Goal: Task Accomplishment & Management: Complete application form

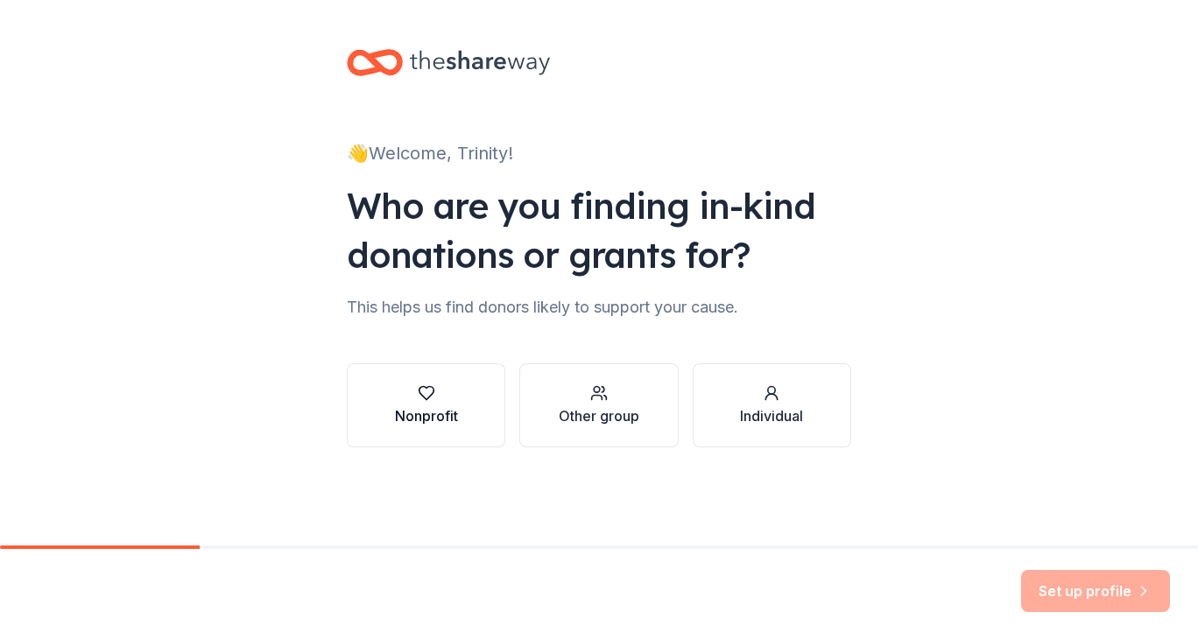
click at [401, 423] on div "Nonprofit" at bounding box center [426, 415] width 63 height 21
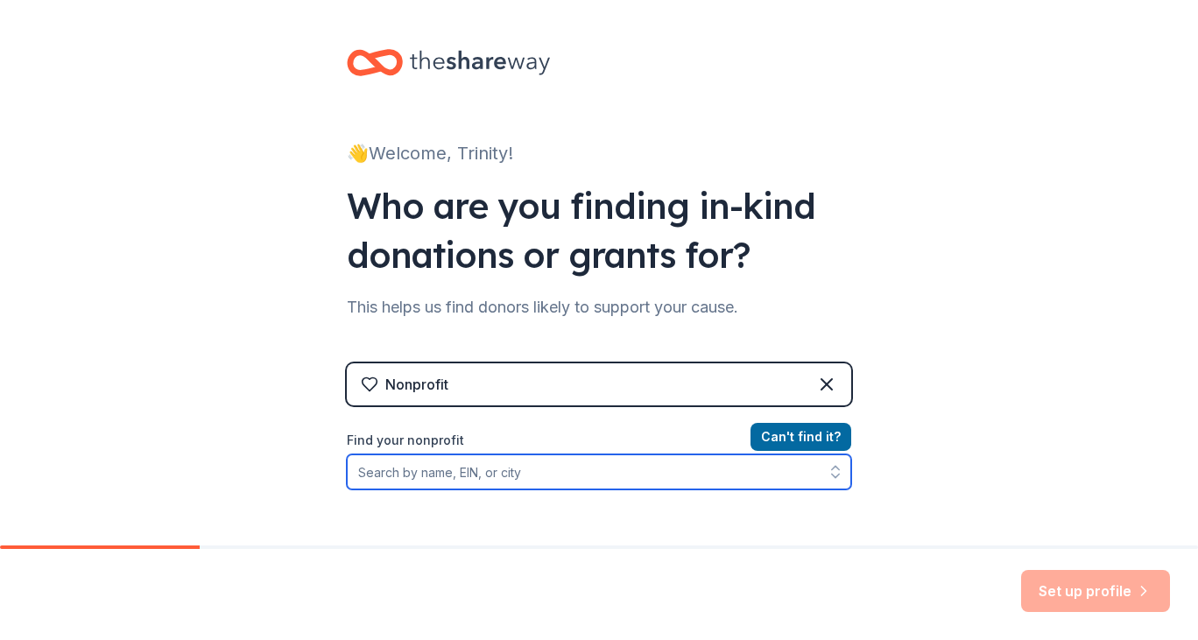
click at [623, 470] on input "Find your nonprofit" at bounding box center [599, 471] width 504 height 35
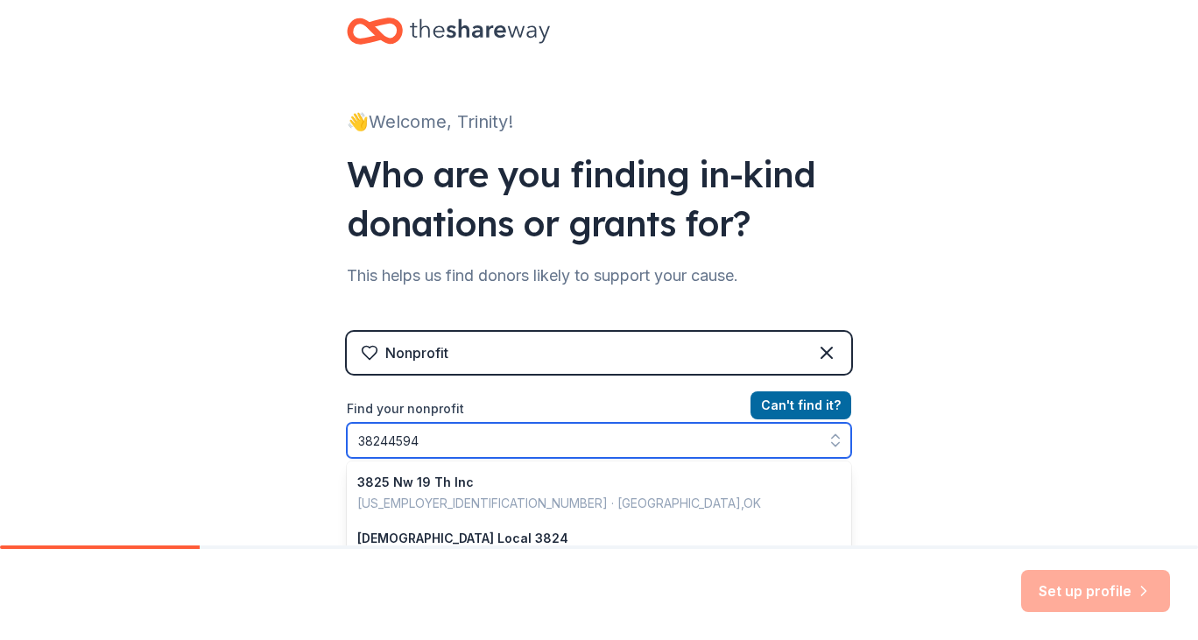
type input "382445948"
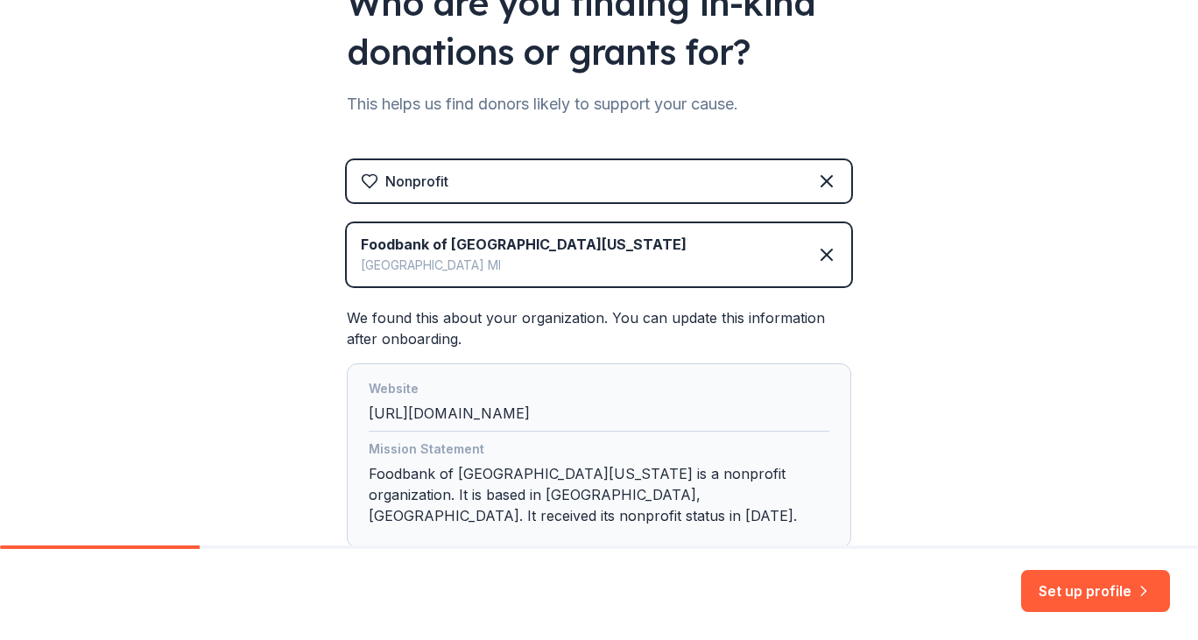
scroll to position [303, 0]
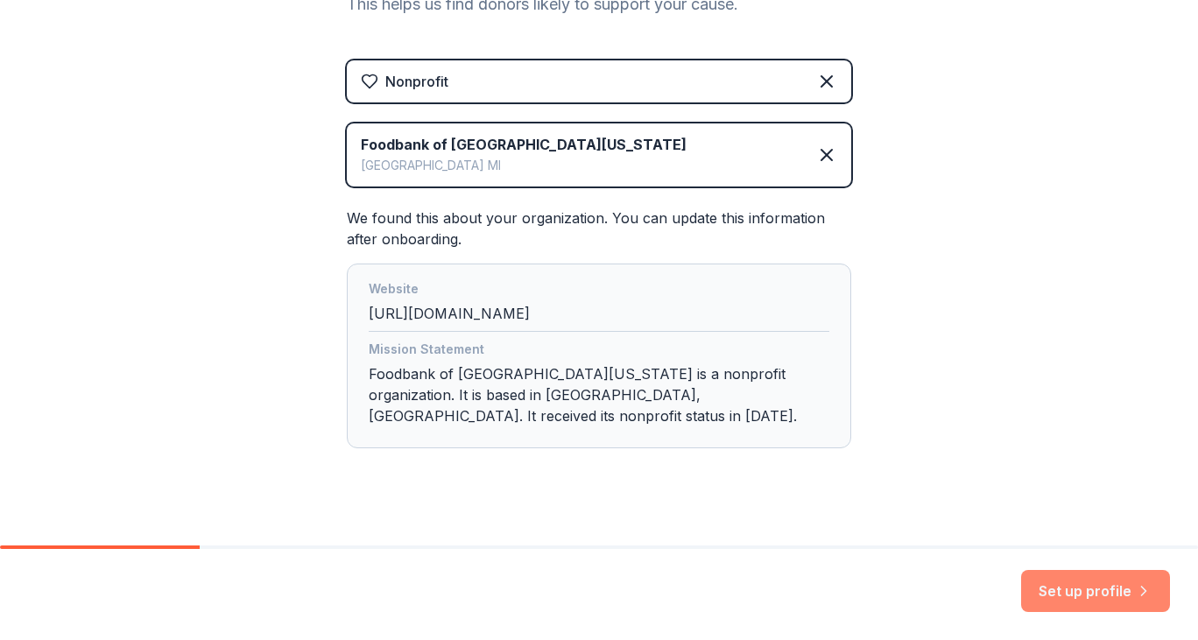
click at [1070, 594] on button "Set up profile" at bounding box center [1095, 591] width 149 height 42
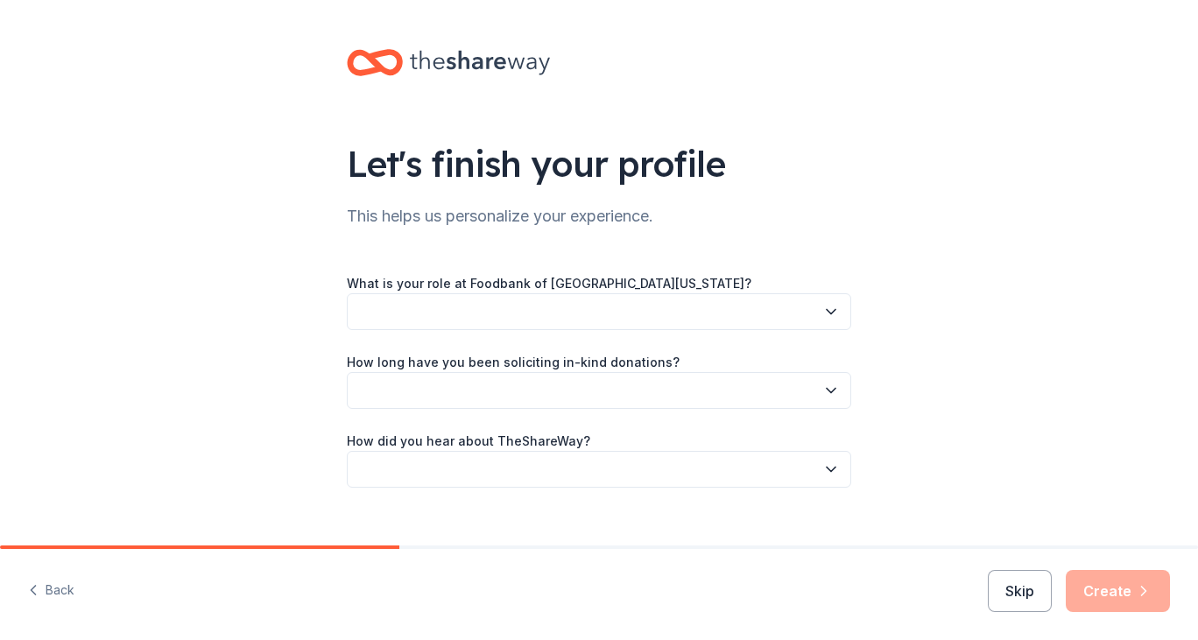
click at [707, 304] on button "button" at bounding box center [599, 311] width 504 height 37
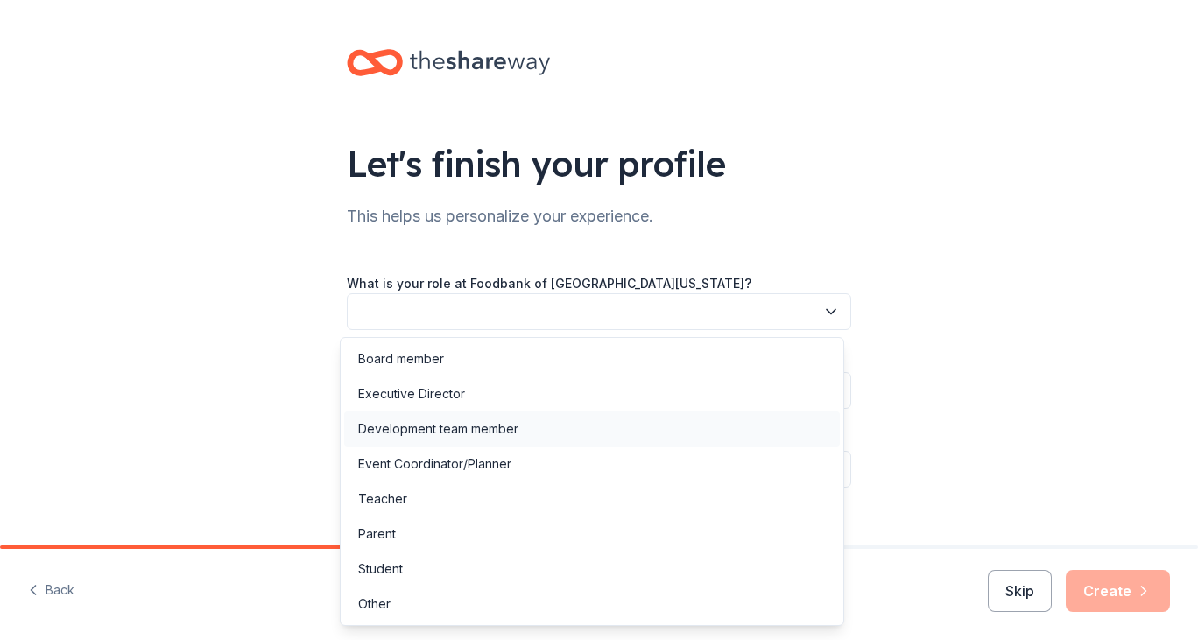
click at [637, 430] on div "Development team member" at bounding box center [592, 429] width 496 height 35
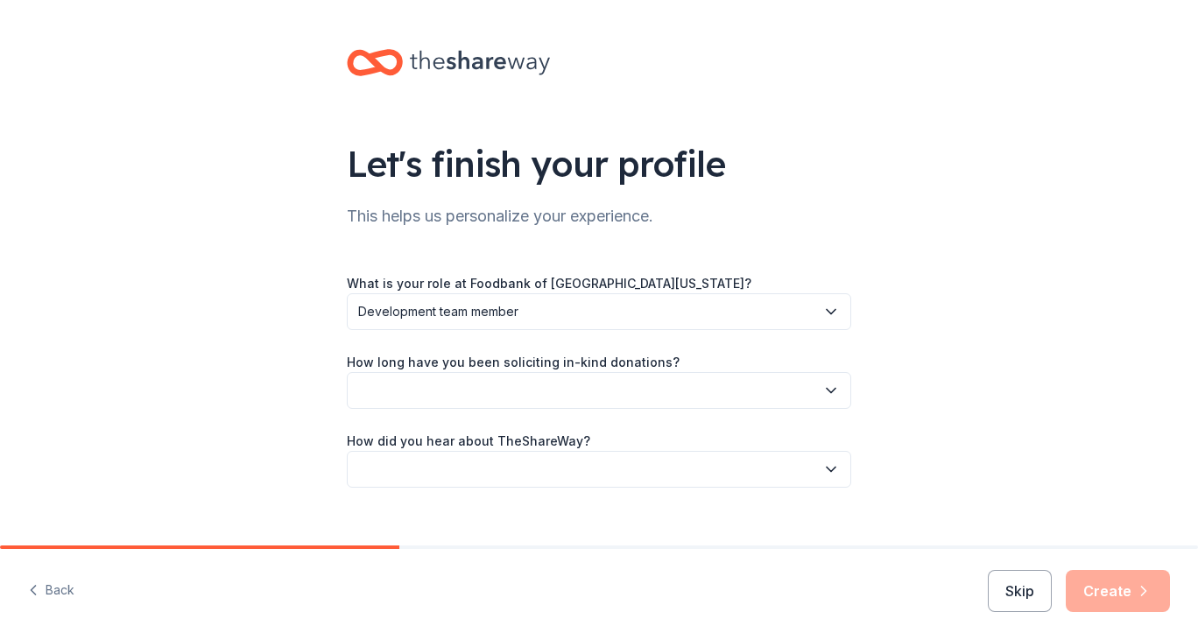
click at [779, 380] on button "button" at bounding box center [599, 390] width 504 height 37
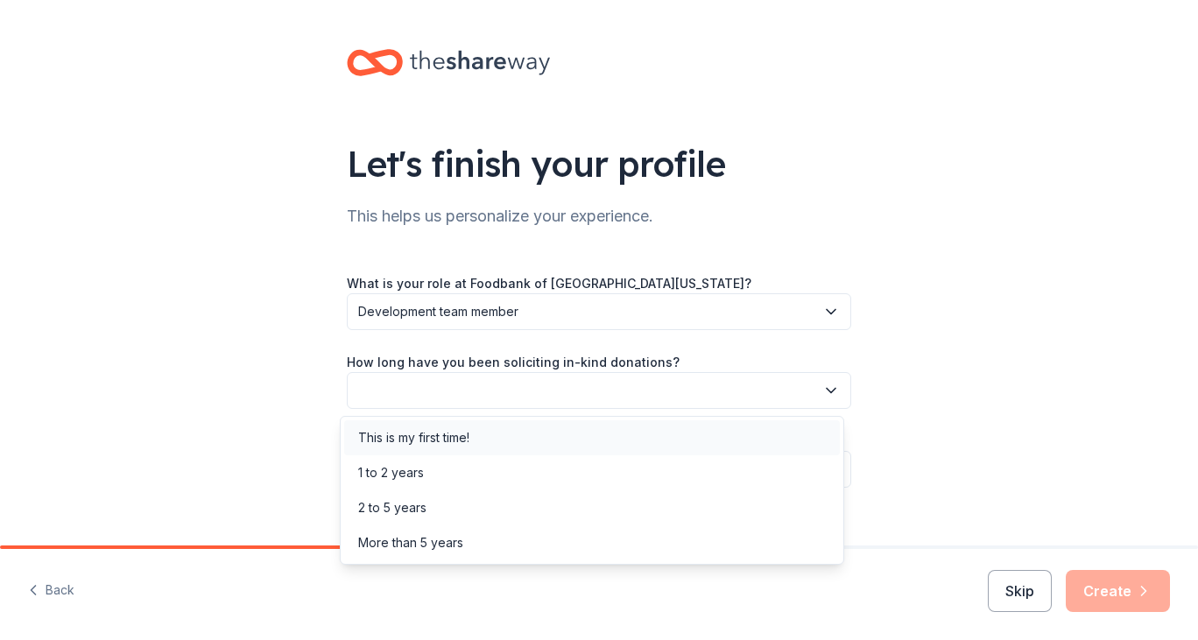
click at [617, 433] on div "This is my first time!" at bounding box center [592, 437] width 496 height 35
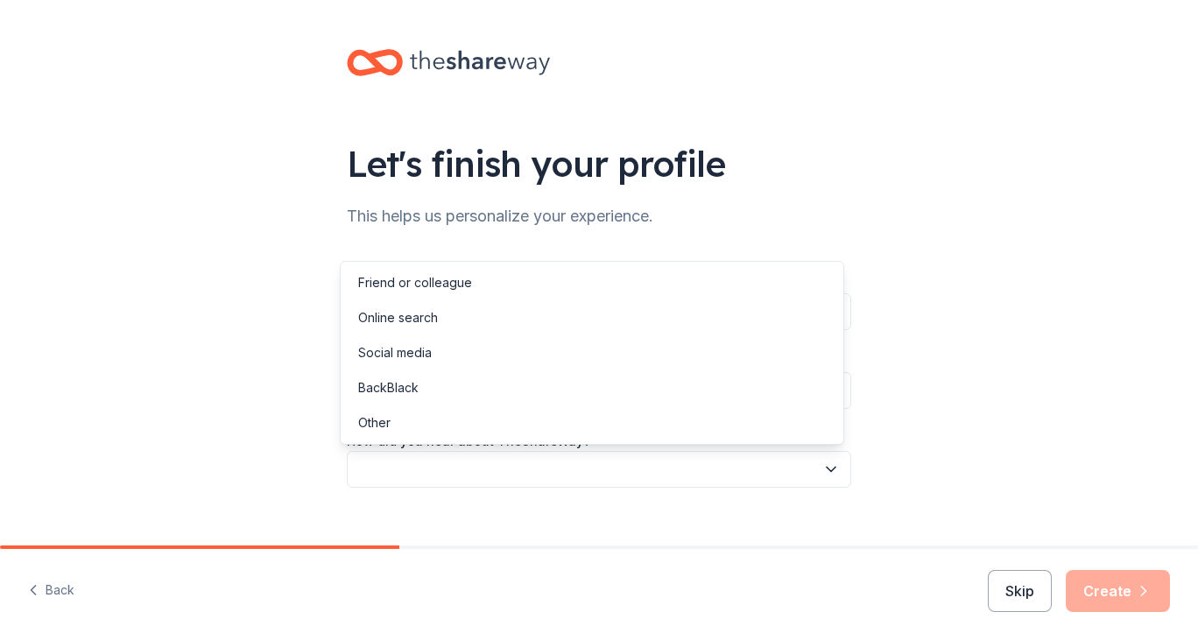
click at [686, 464] on button "button" at bounding box center [599, 469] width 504 height 37
click at [588, 315] on div "Online search" at bounding box center [592, 317] width 496 height 35
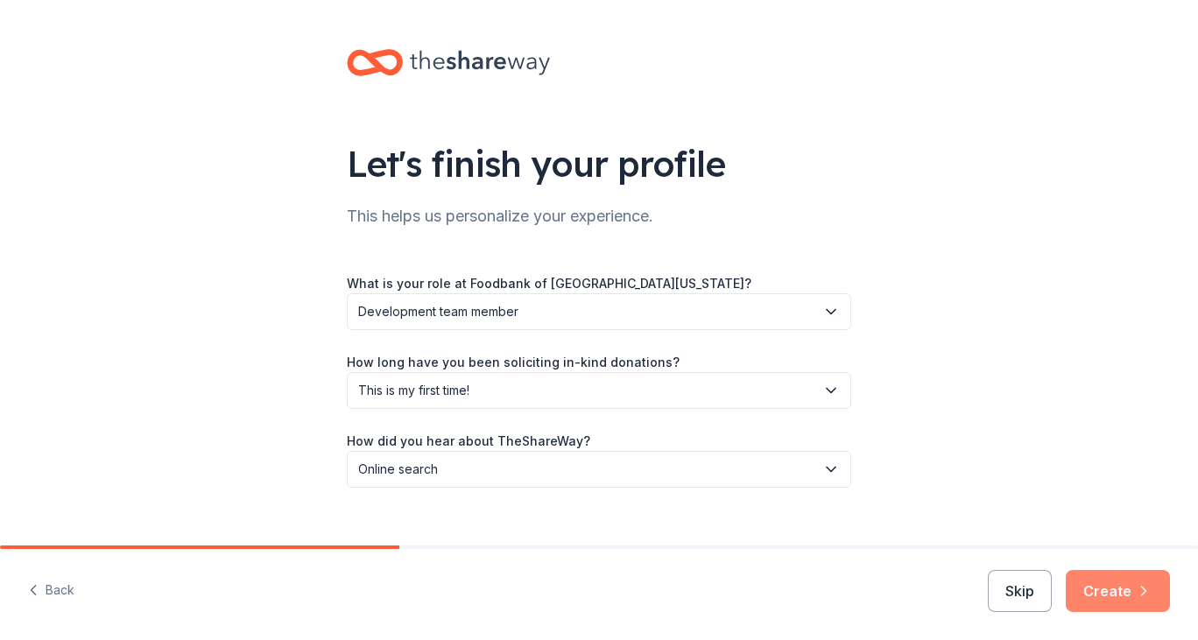
click at [1109, 587] on button "Create" at bounding box center [1118, 591] width 104 height 42
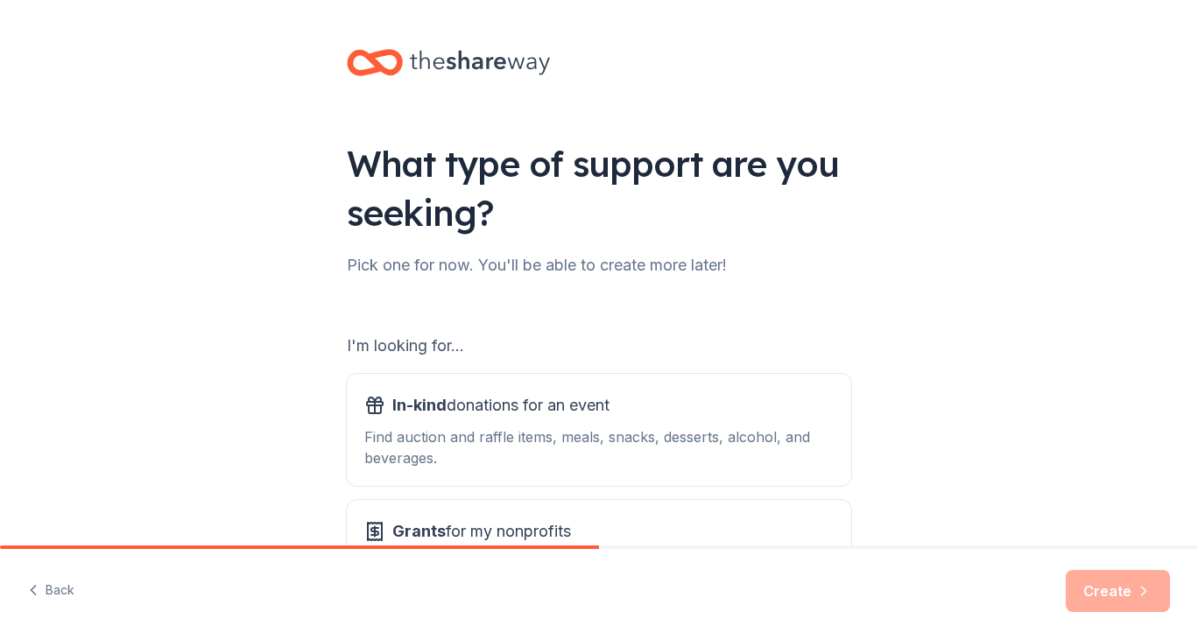
scroll to position [88, 0]
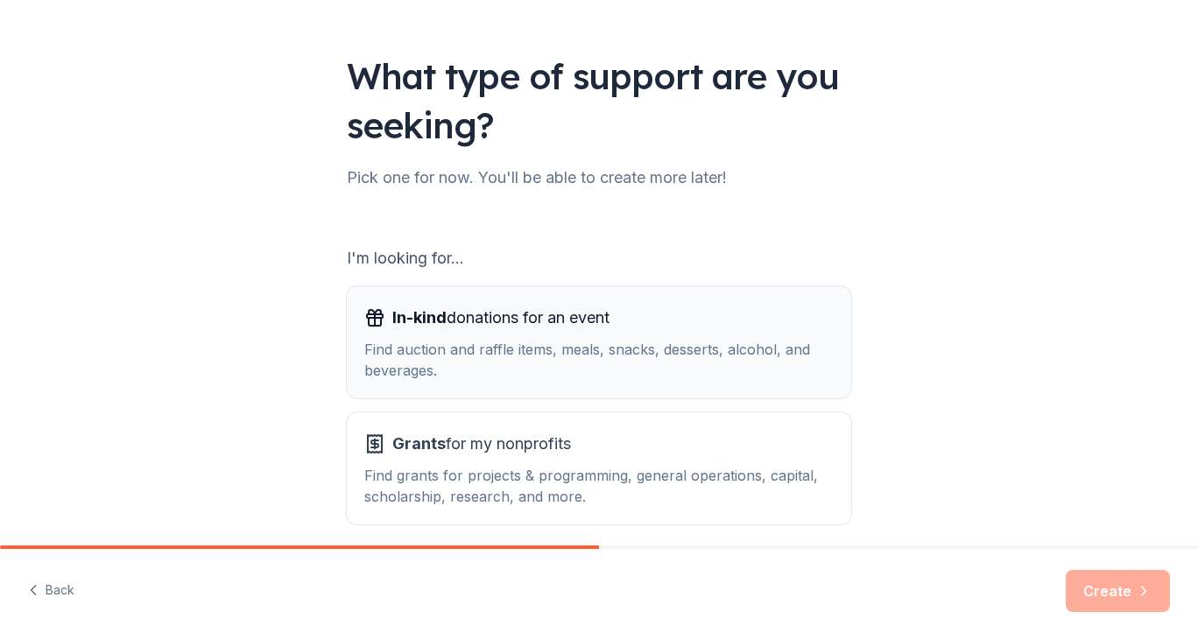
click at [656, 327] on div "In-kind donations for an event" at bounding box center [598, 318] width 469 height 28
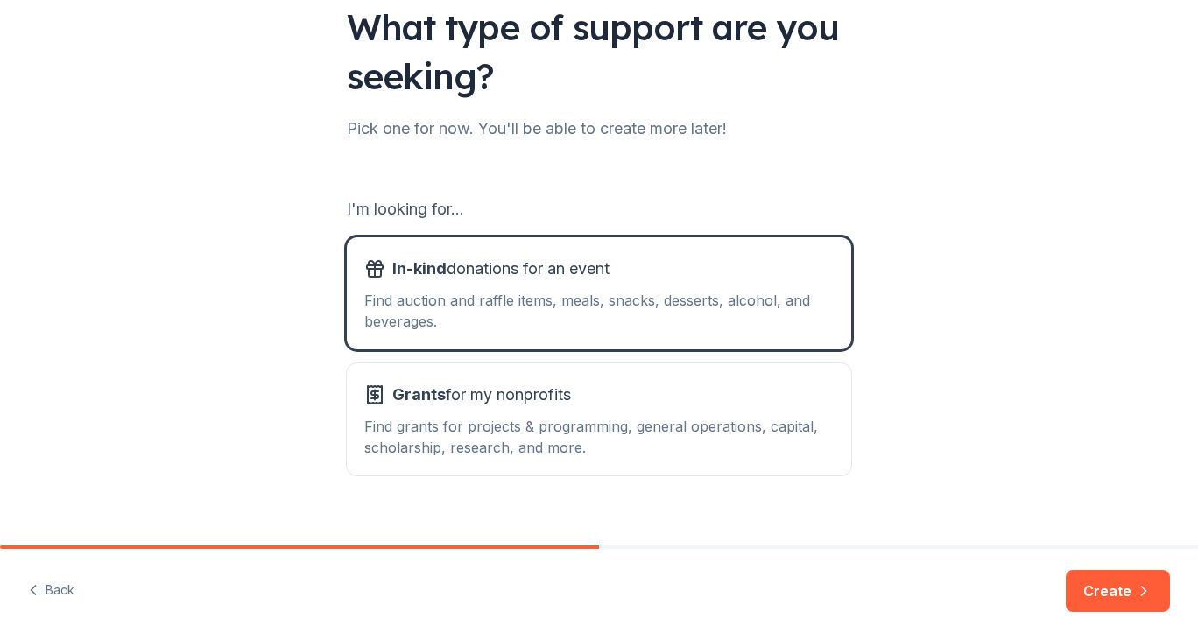
scroll to position [161, 0]
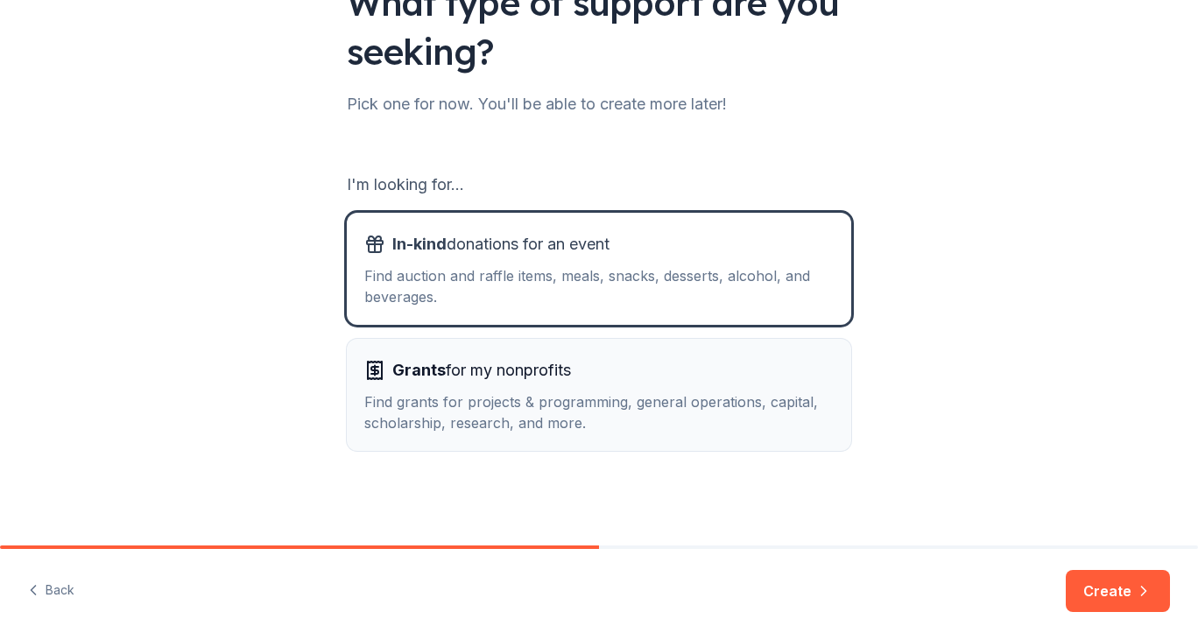
click at [813, 398] on div "Find grants for projects & programming, general operations, capital, scholarshi…" at bounding box center [598, 412] width 469 height 42
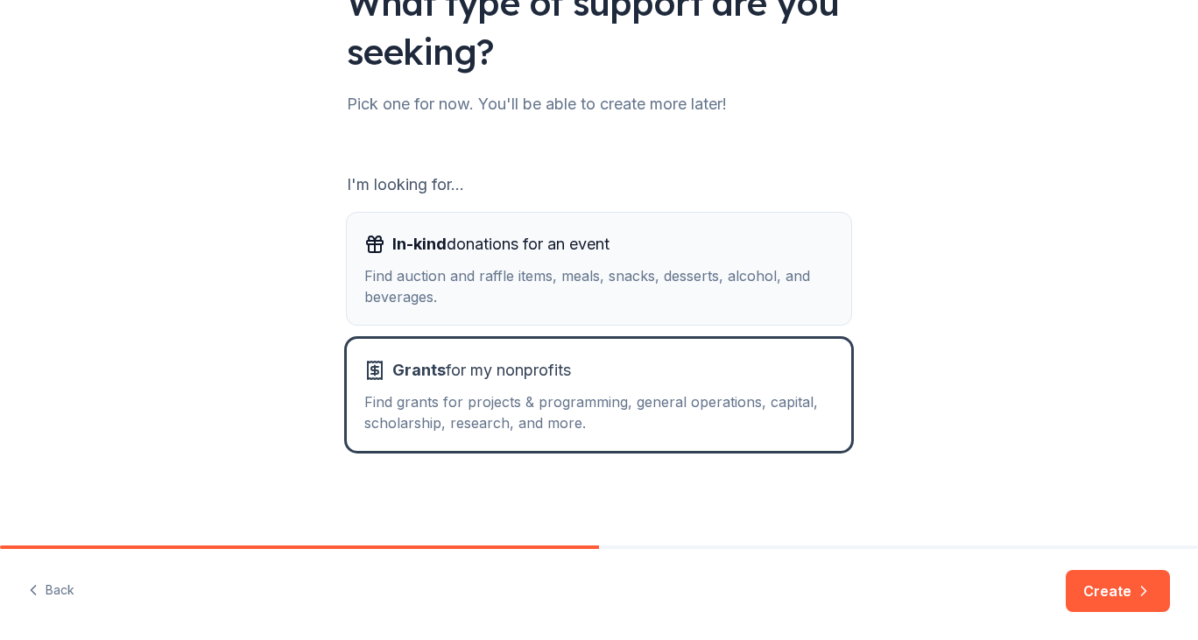
click at [768, 279] on div "Find auction and raffle items, meals, snacks, desserts, alcohol, and beverages." at bounding box center [598, 286] width 469 height 42
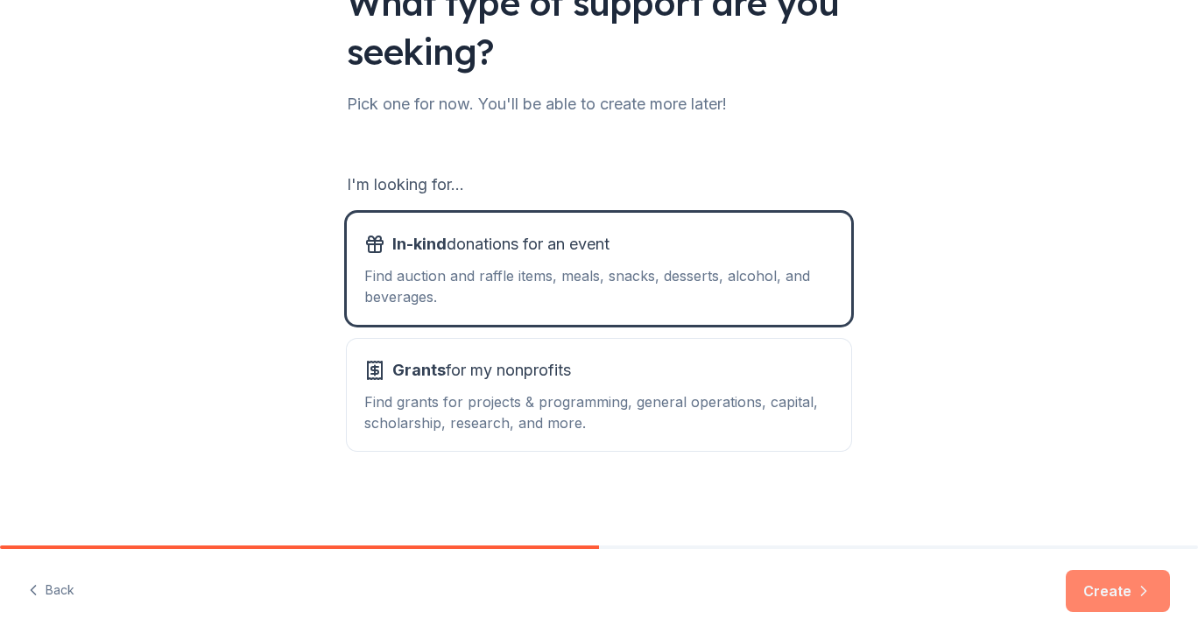
click at [1118, 592] on button "Create" at bounding box center [1118, 591] width 104 height 42
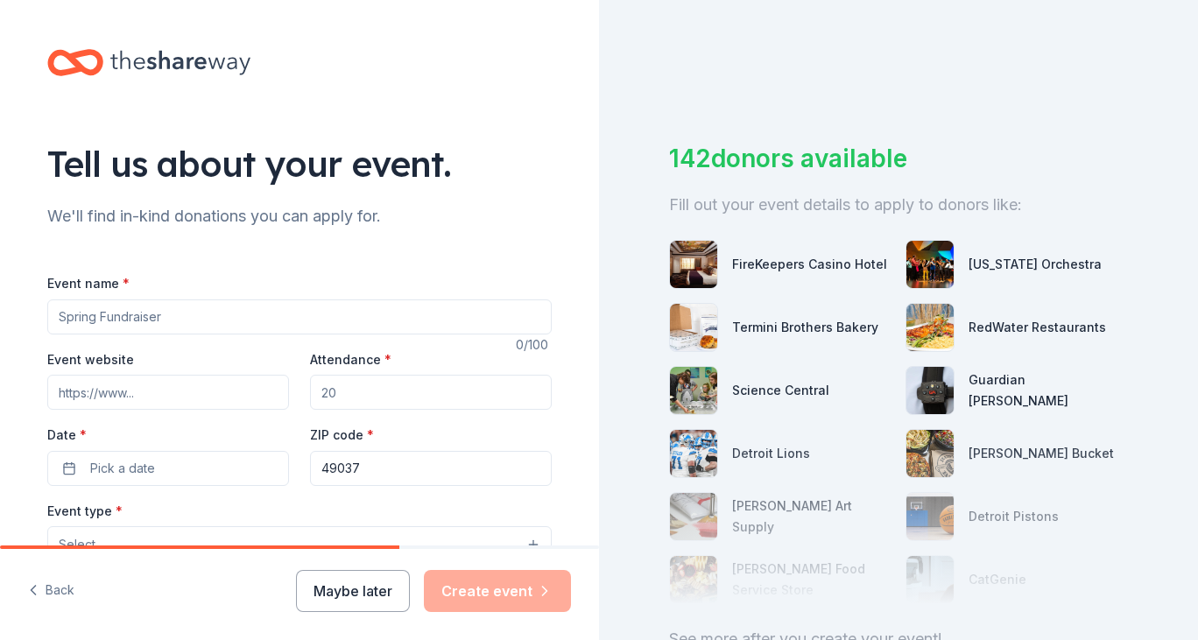
click at [381, 327] on input "Event name *" at bounding box center [299, 316] width 504 height 35
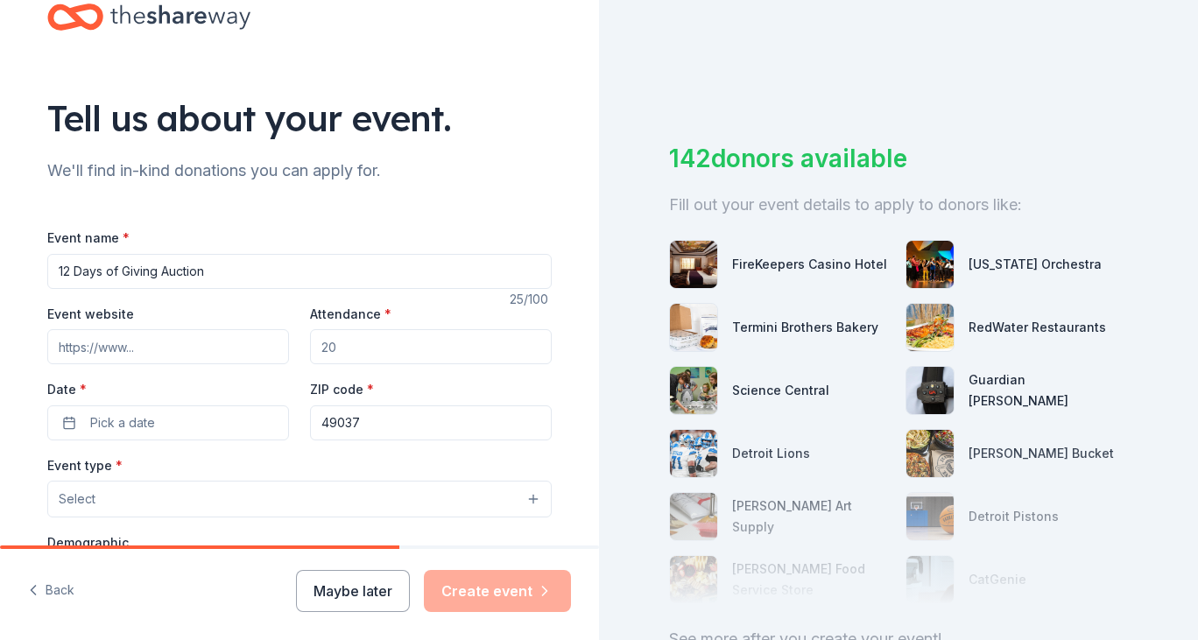
scroll to position [88, 0]
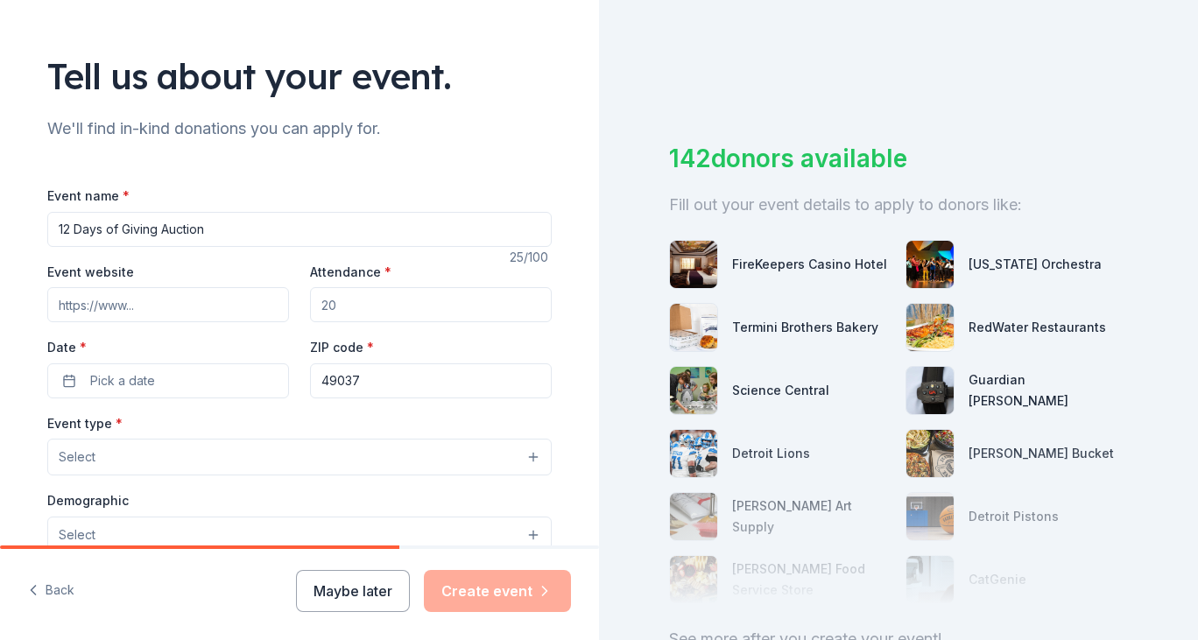
type input "12 Days of Giving Auction"
click at [418, 304] on input "Attendance *" at bounding box center [431, 304] width 242 height 35
click at [560, 276] on div "Tell us about your event. We'll find in-kind donations you can apply for. Event…" at bounding box center [299, 494] width 560 height 1165
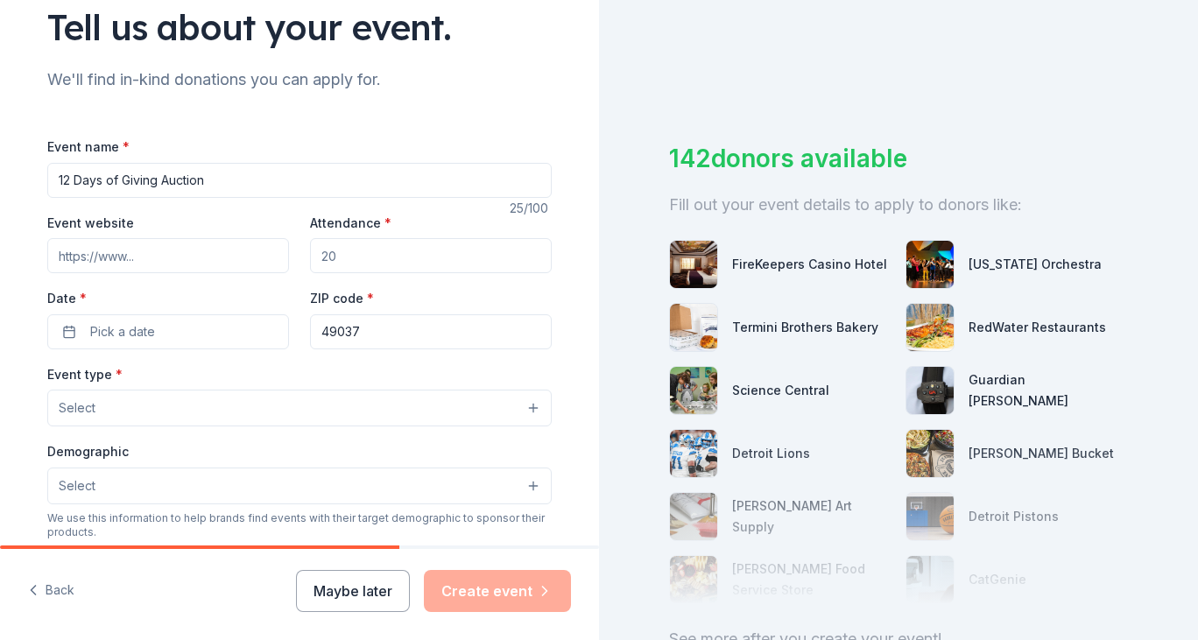
scroll to position [175, 0]
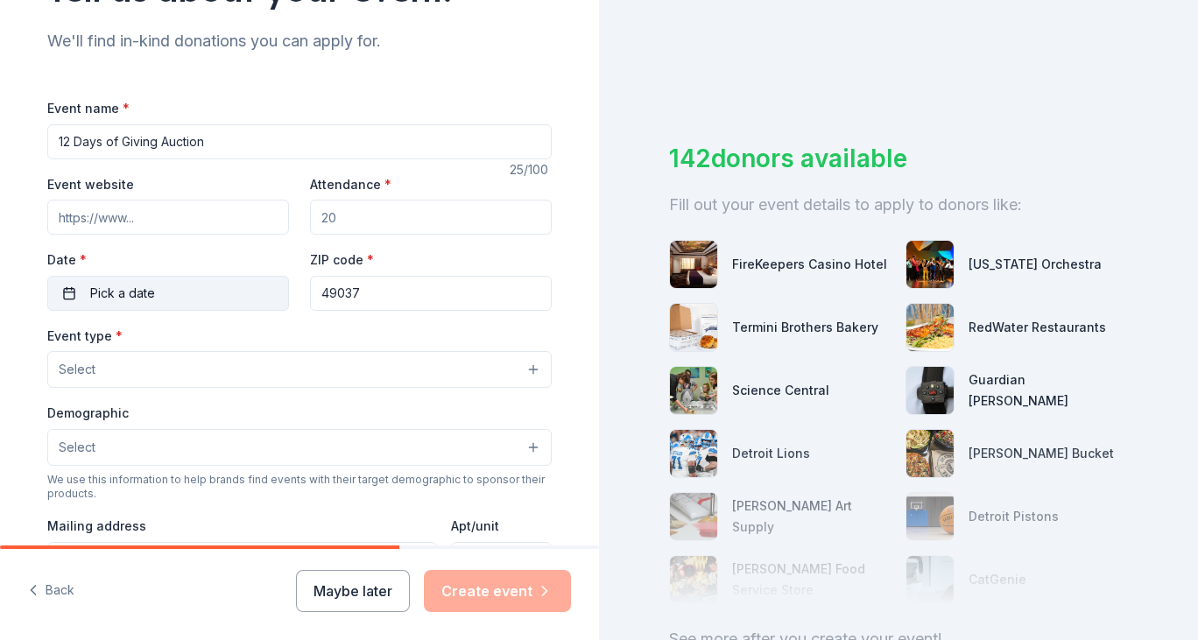
click at [198, 290] on button "Pick a date" at bounding box center [168, 293] width 242 height 35
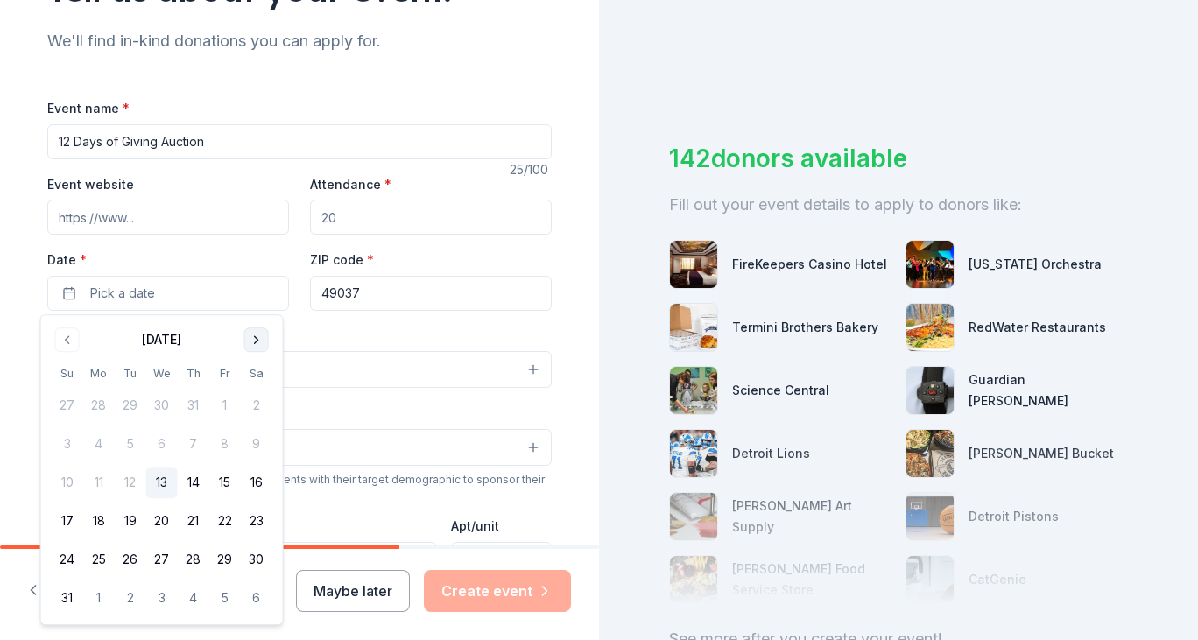
click at [256, 338] on button "Go to next month" at bounding box center [256, 339] width 25 height 25
click at [100, 408] on button "1" at bounding box center [99, 406] width 32 height 32
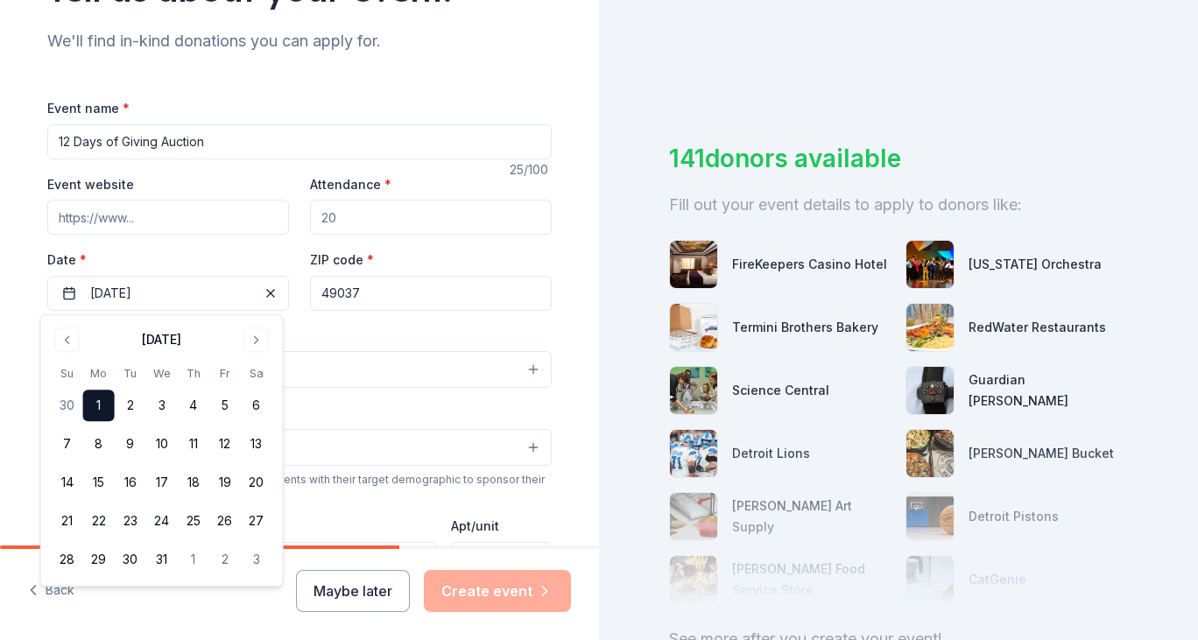
click at [398, 332] on div "Event type * Select" at bounding box center [299, 357] width 504 height 64
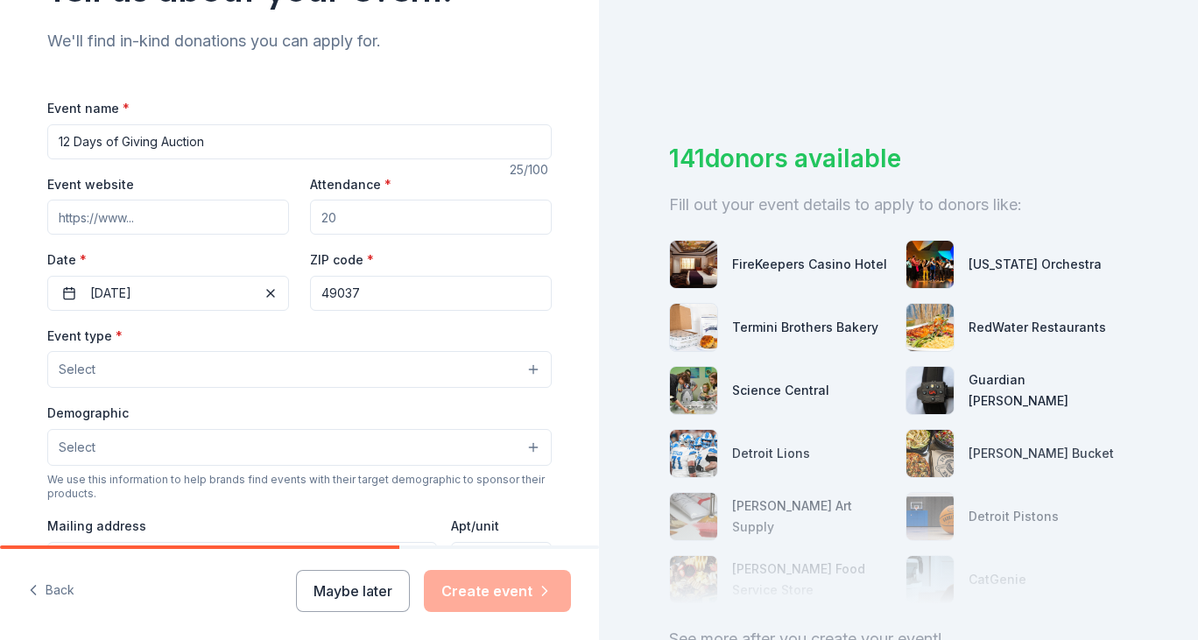
scroll to position [88, 0]
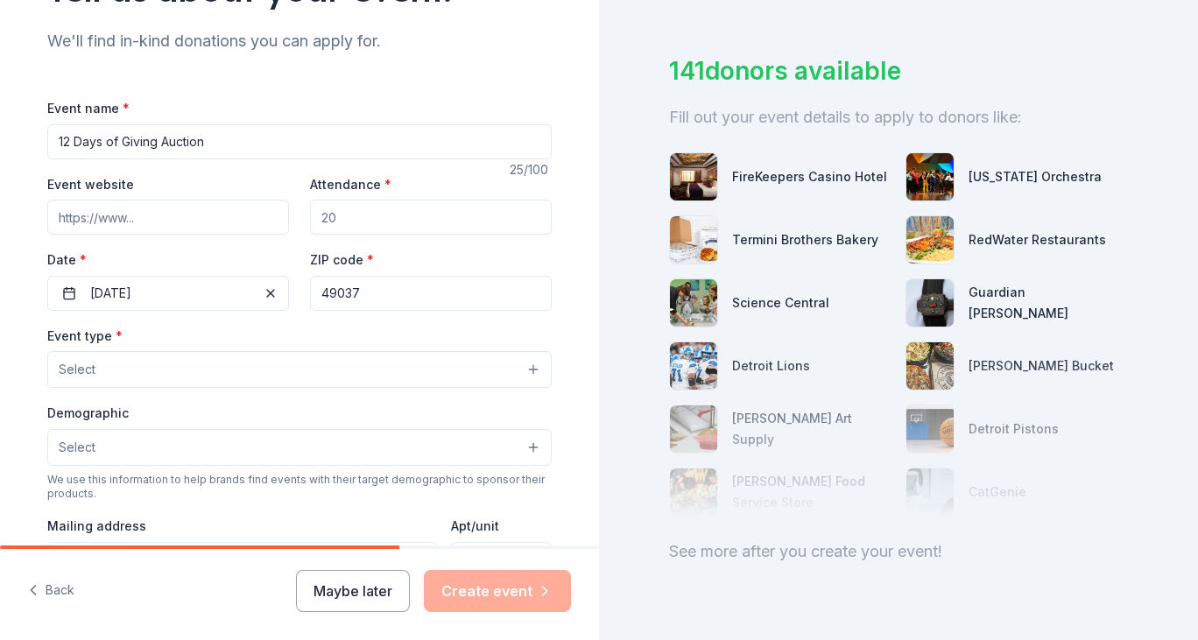
click at [385, 206] on input "Attendance *" at bounding box center [431, 217] width 242 height 35
type input "100"
click at [576, 213] on div "Tell us about your event. We'll find in-kind donations you can apply for. Event…" at bounding box center [299, 407] width 599 height 1165
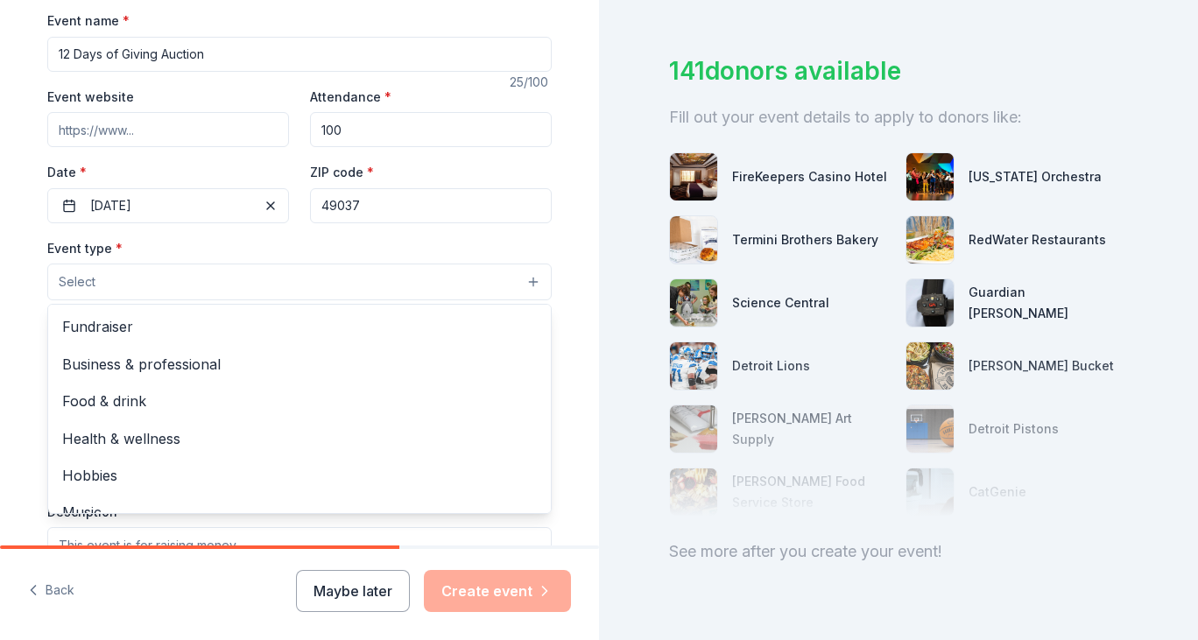
click at [363, 276] on button "Select" at bounding box center [299, 282] width 504 height 37
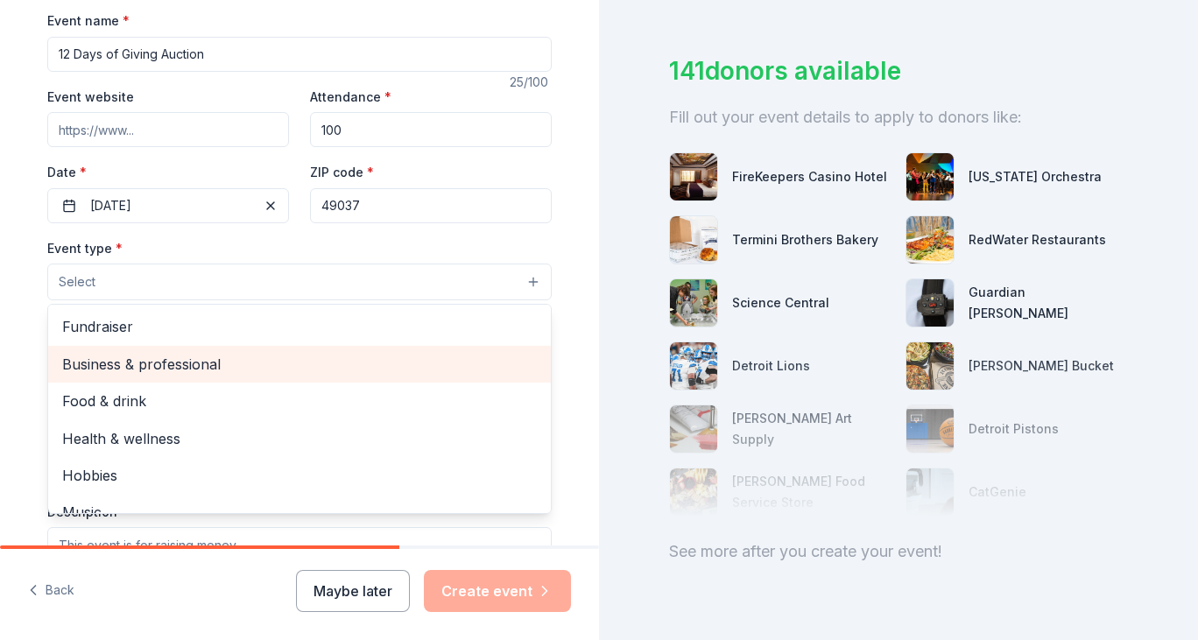
scroll to position [0, 0]
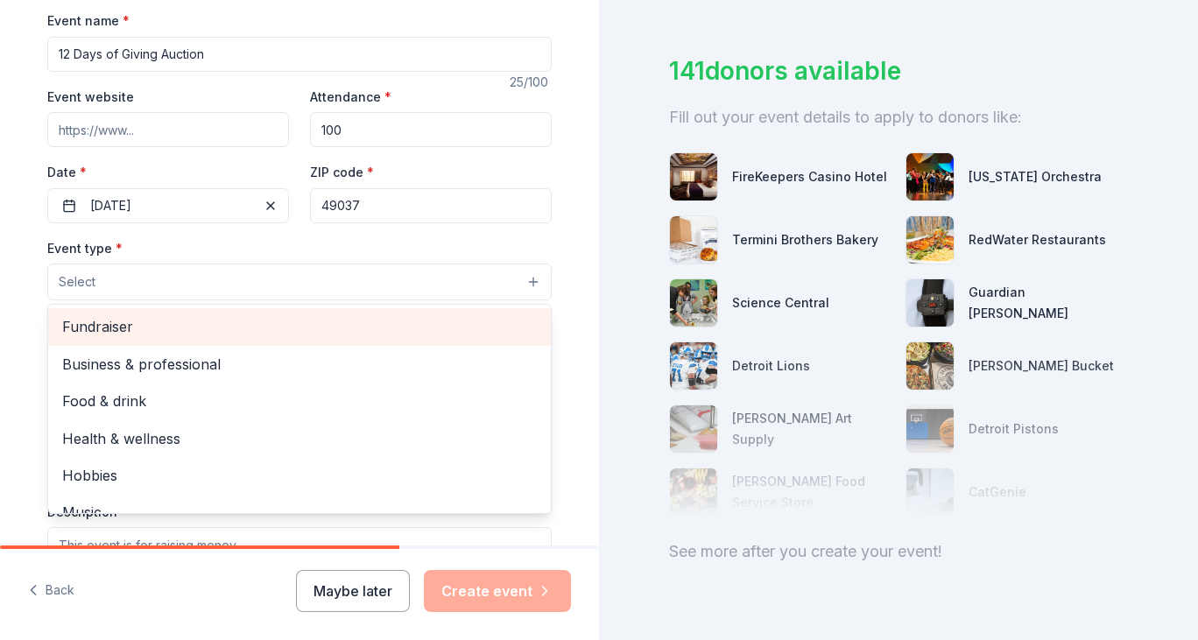
click at [239, 329] on span "Fundraiser" at bounding box center [299, 326] width 475 height 23
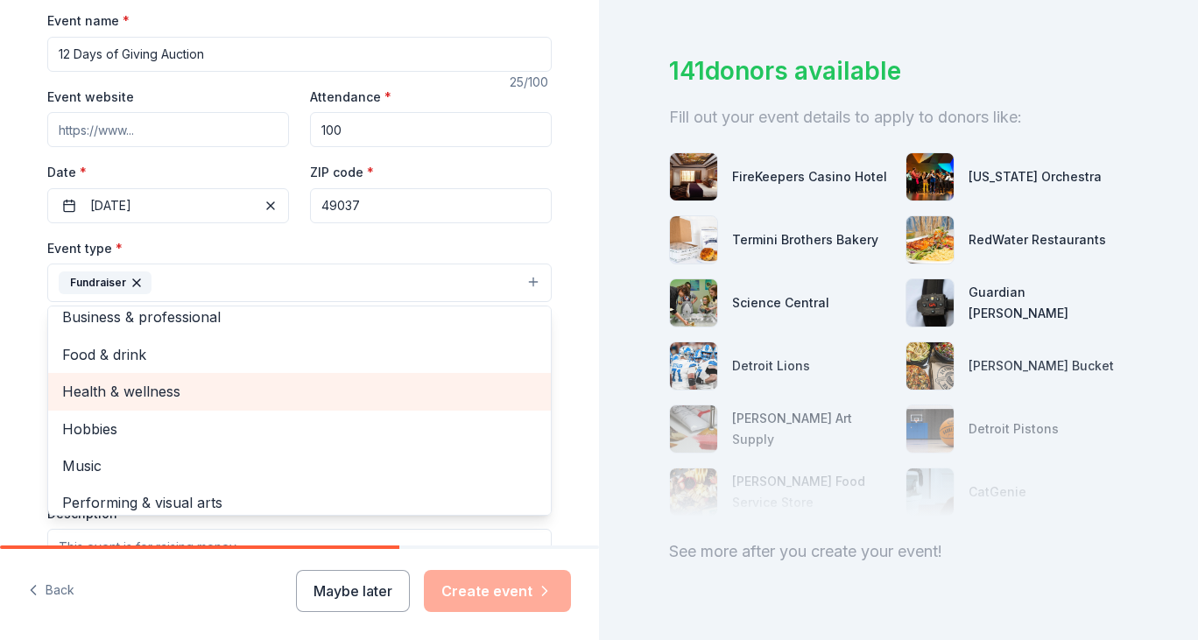
scroll to position [21, 0]
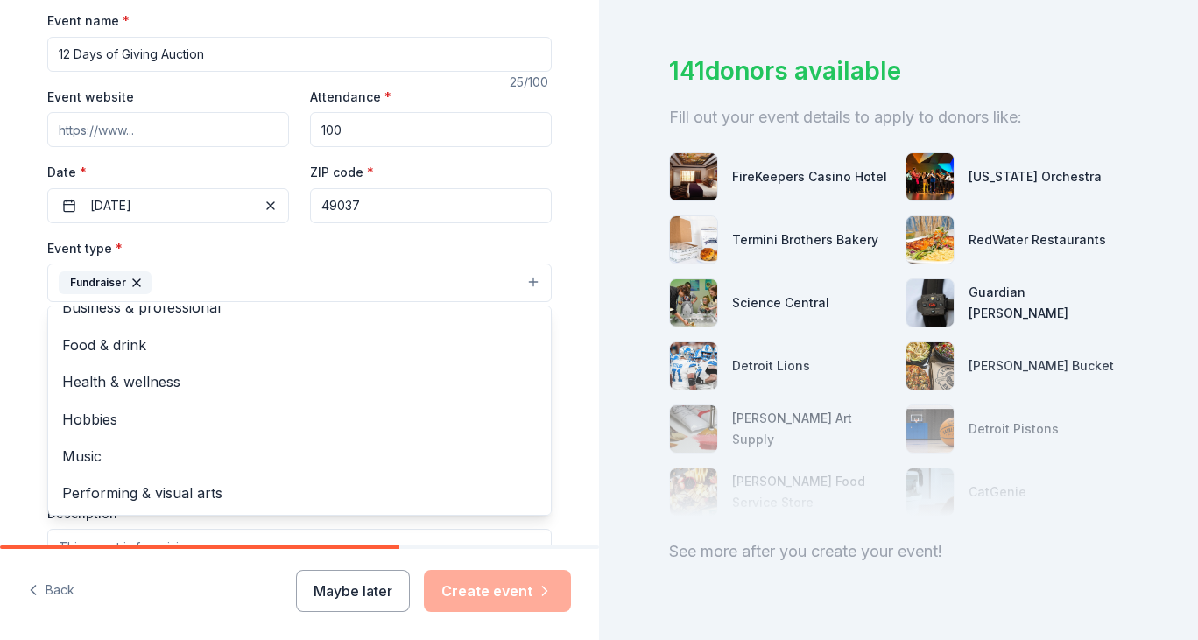
click at [572, 322] on div "Tell us about your event. We'll find in-kind donations you can apply for. Event…" at bounding box center [299, 320] width 599 height 1167
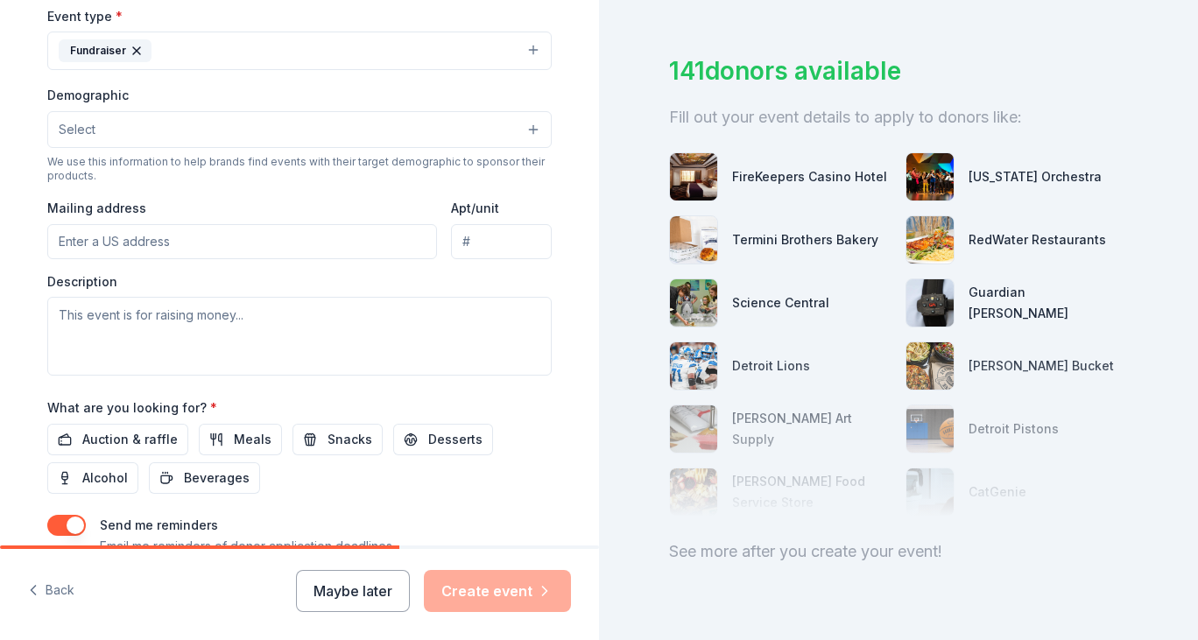
scroll to position [525, 0]
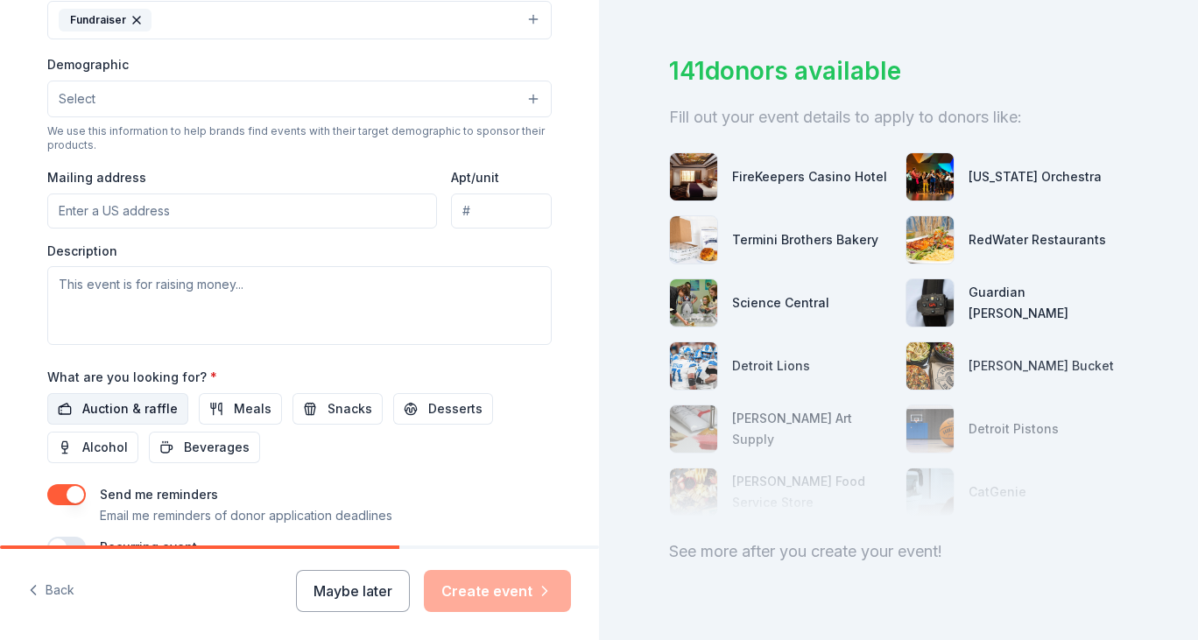
click at [144, 397] on button "Auction & raffle" at bounding box center [117, 409] width 141 height 32
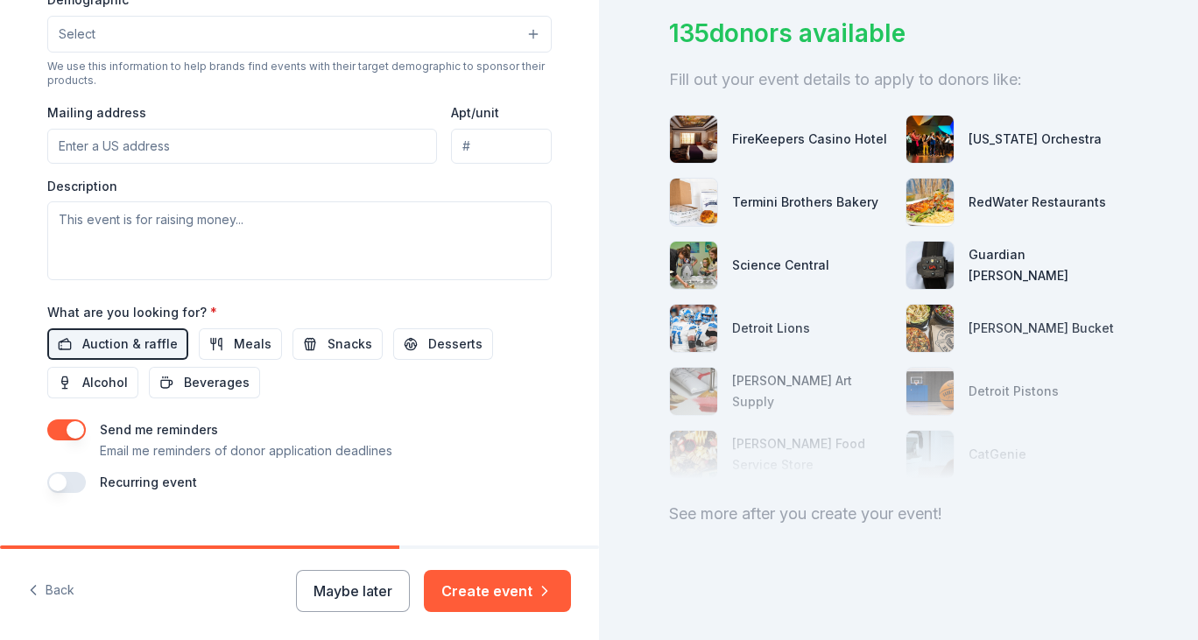
scroll to position [621, 0]
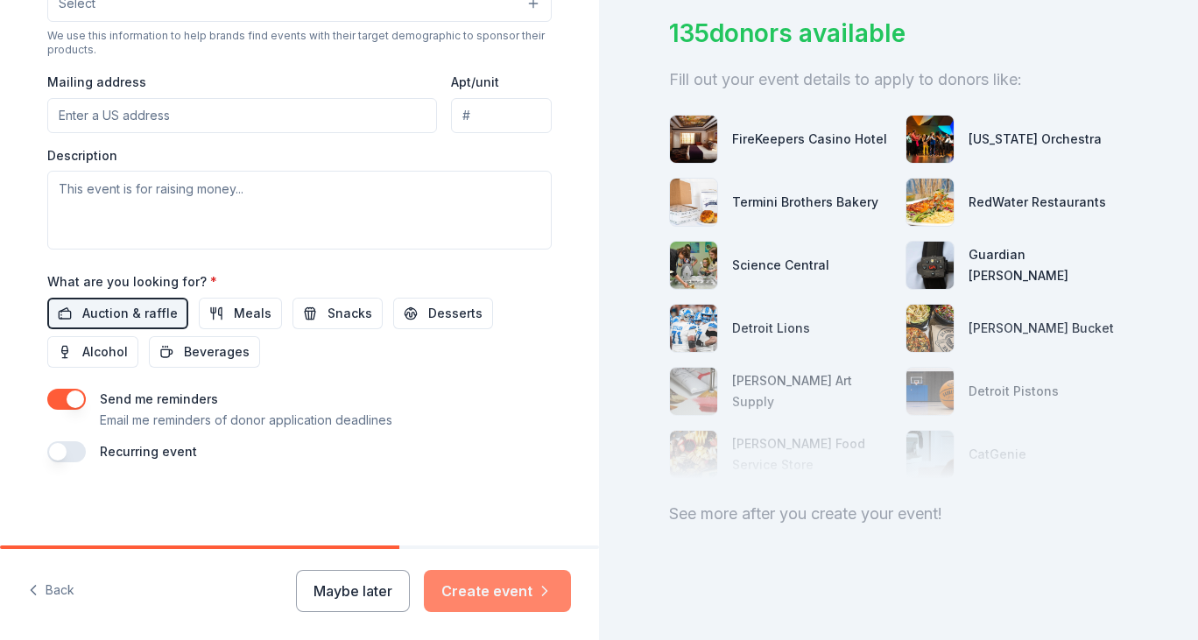
click at [517, 596] on button "Create event" at bounding box center [497, 591] width 147 height 42
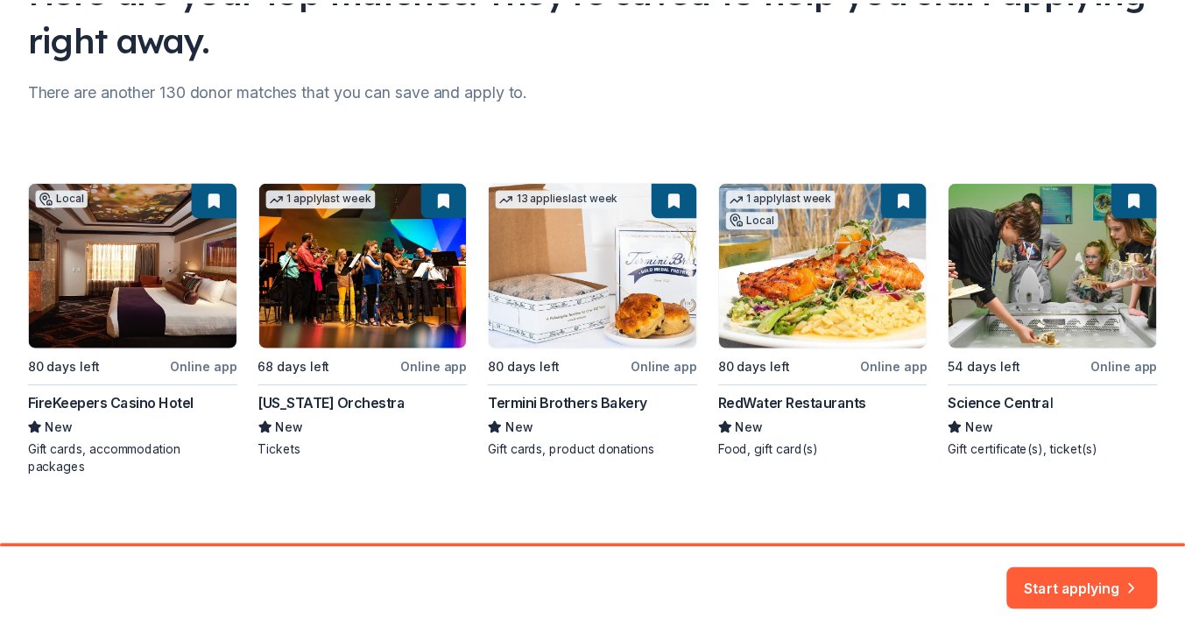
scroll to position [190, 0]
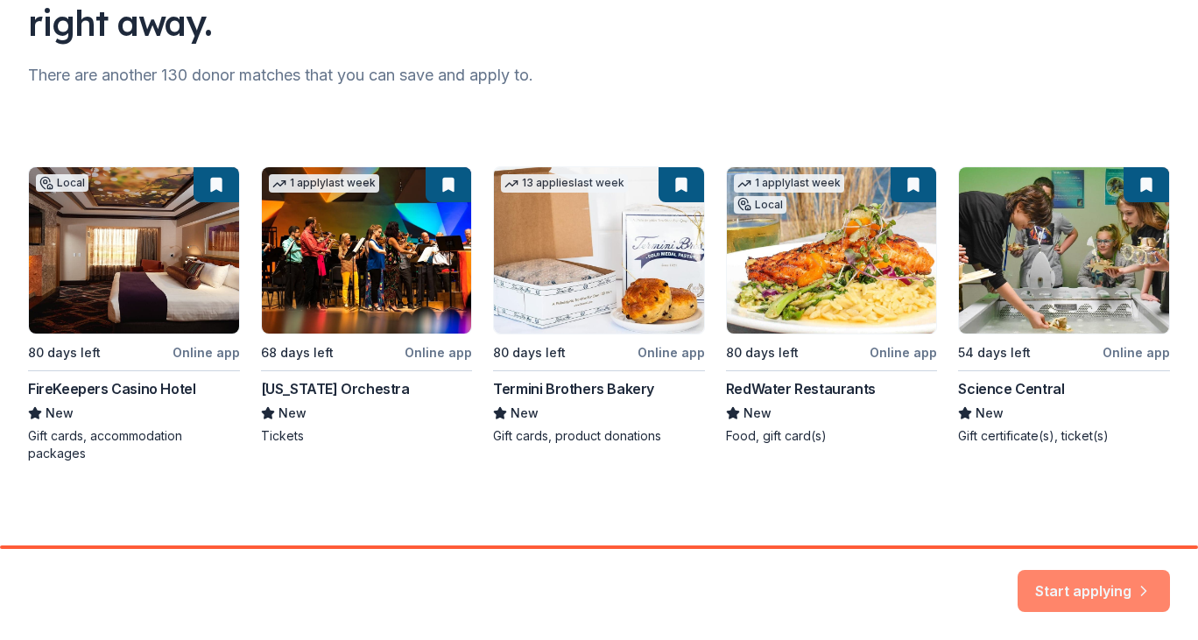
click at [1075, 581] on button "Start applying" at bounding box center [1093, 582] width 152 height 42
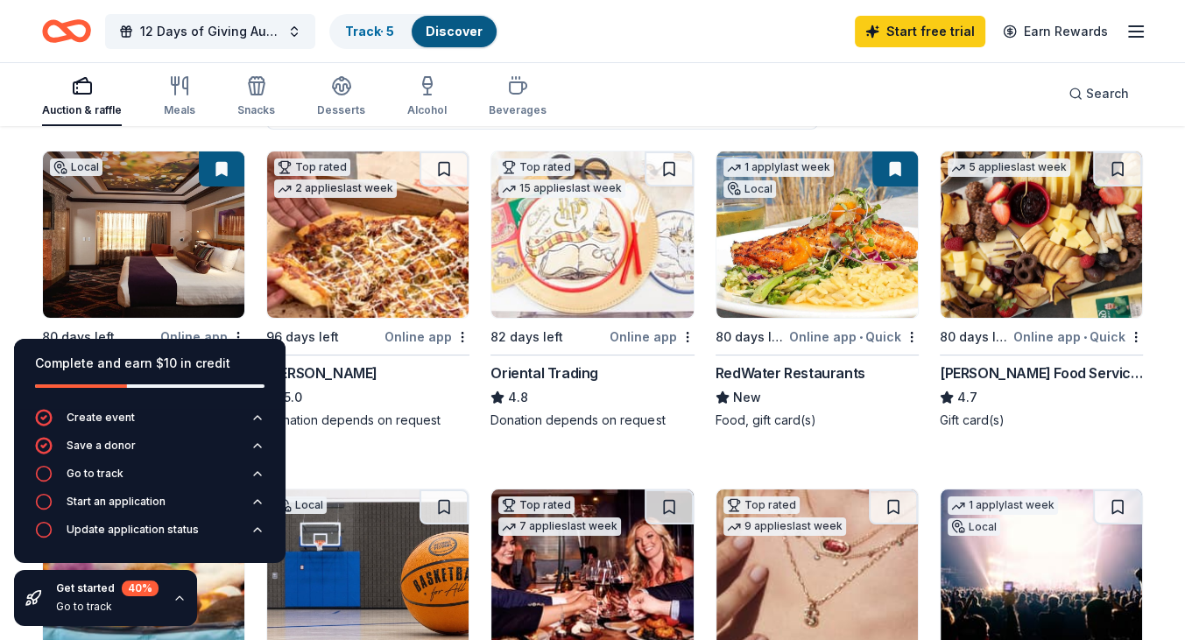
scroll to position [175, 0]
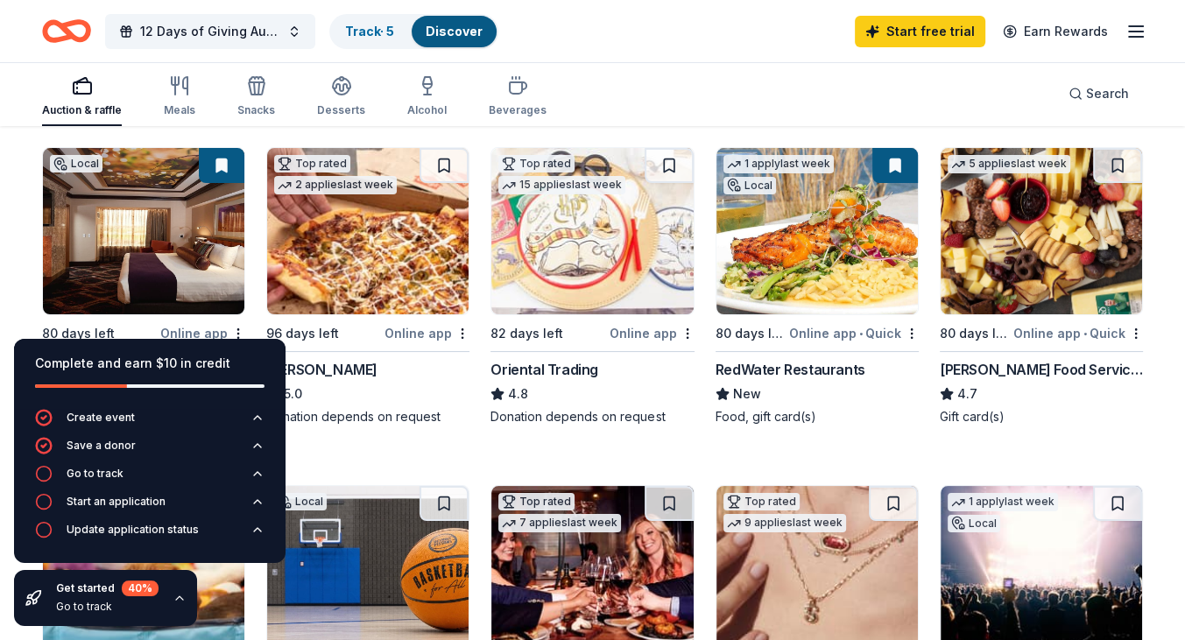
click at [175, 601] on icon "button" at bounding box center [179, 598] width 14 height 14
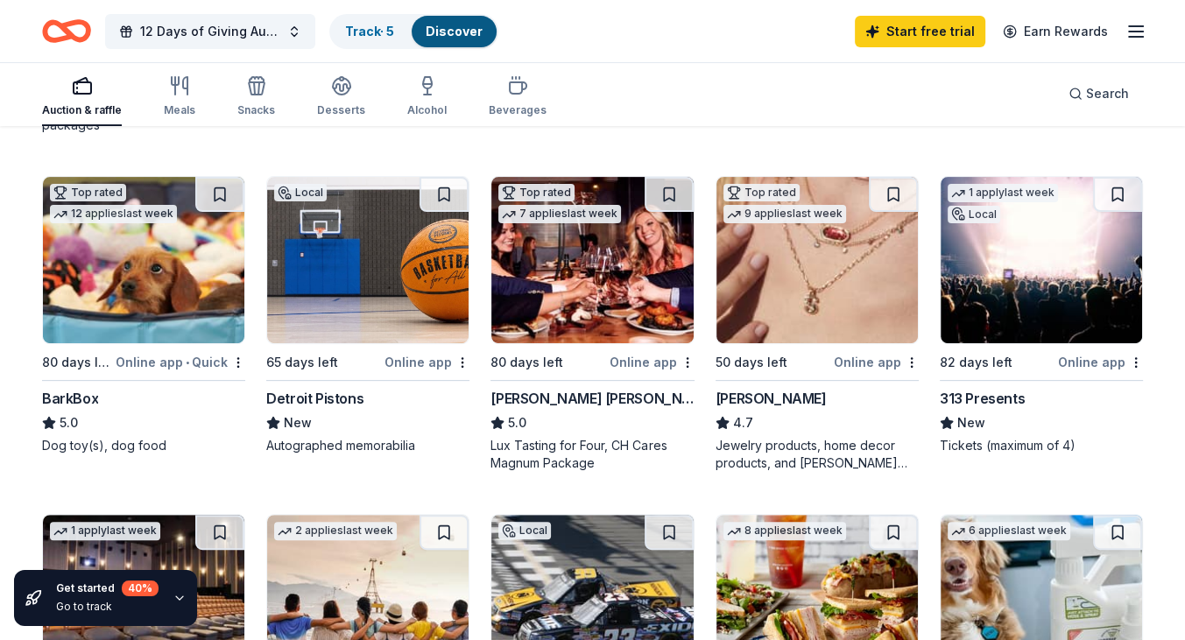
scroll to position [525, 0]
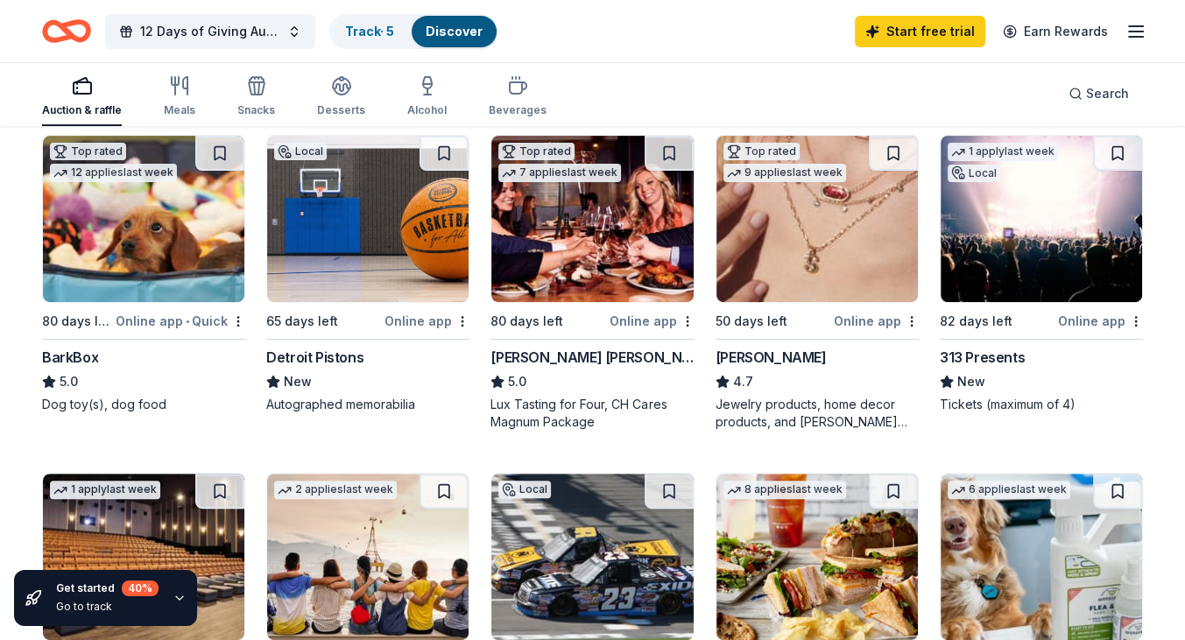
click at [785, 356] on div "Kendra Scott" at bounding box center [770, 357] width 111 height 21
click at [986, 353] on div "313 Presents" at bounding box center [981, 357] width 85 height 21
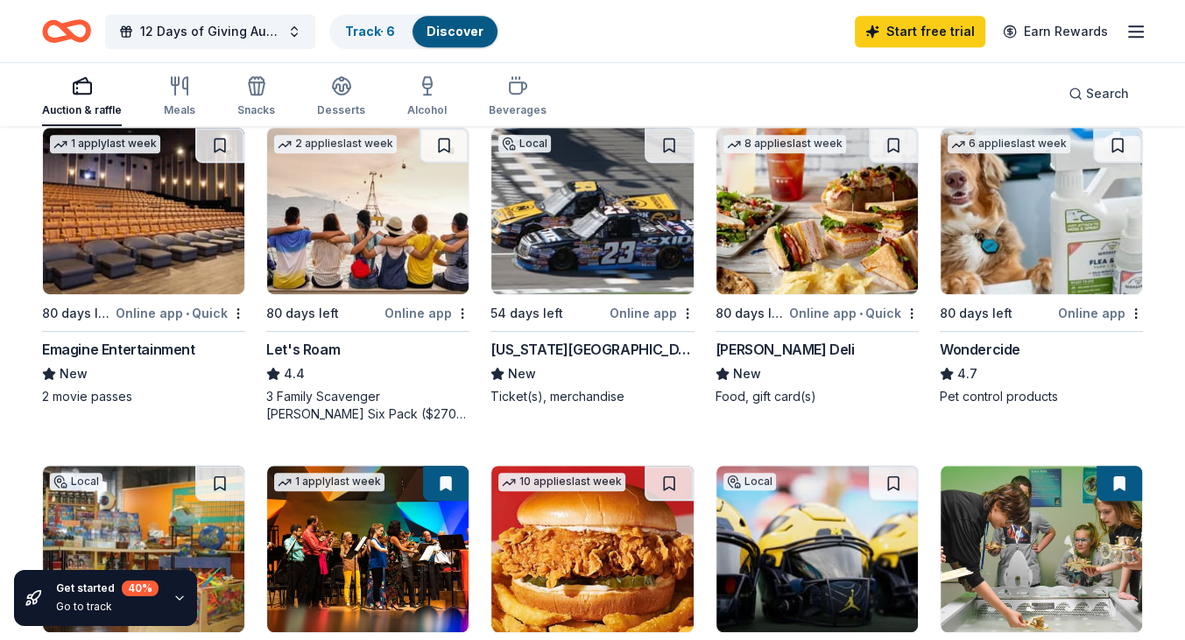
scroll to position [876, 0]
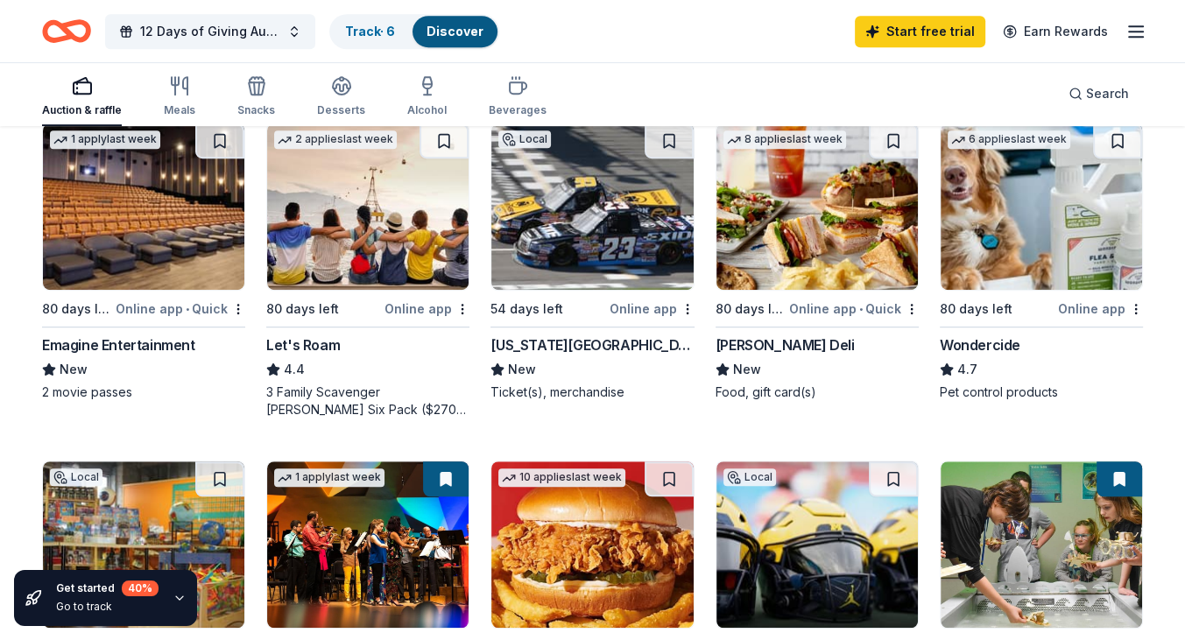
click at [130, 345] on div "Emagine Entertainment" at bounding box center [118, 344] width 153 height 21
click at [305, 343] on div "Let's Roam" at bounding box center [303, 344] width 74 height 21
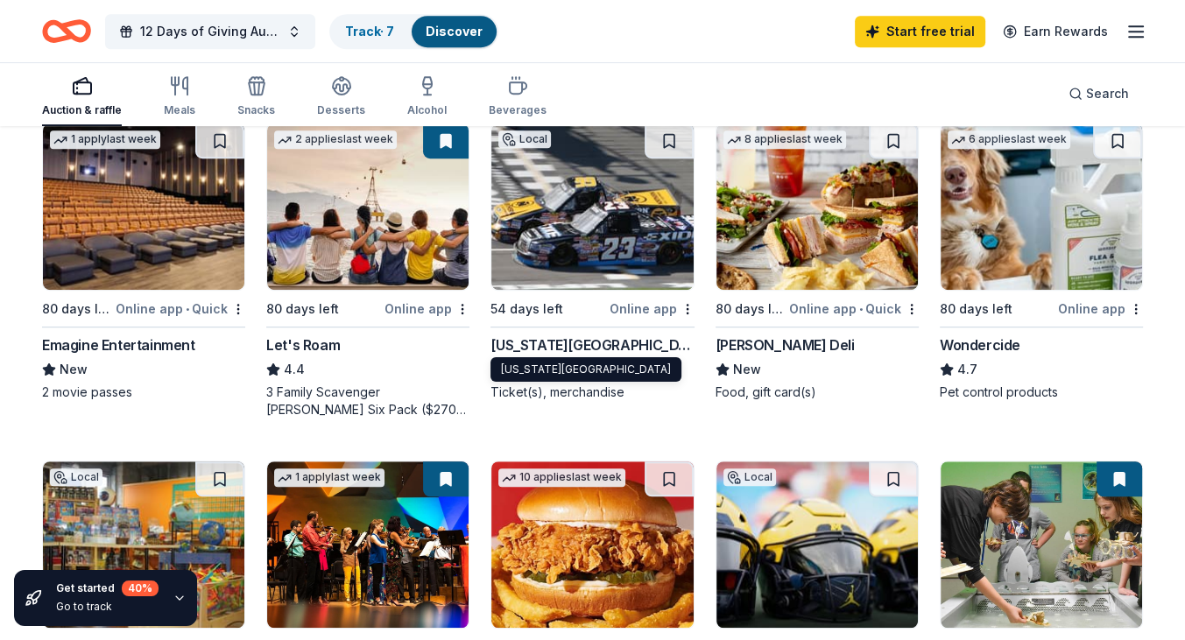
click at [635, 342] on div "Michigan International Speedway" at bounding box center [591, 344] width 203 height 21
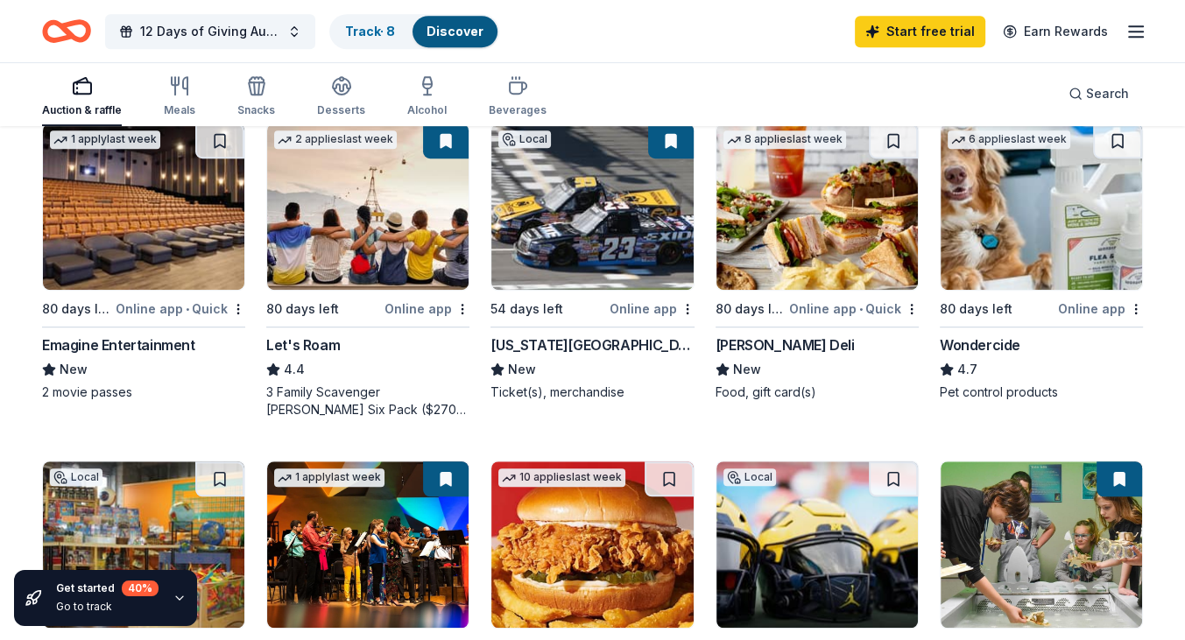
click at [1126, 31] on icon "button" at bounding box center [1135, 31] width 21 height 21
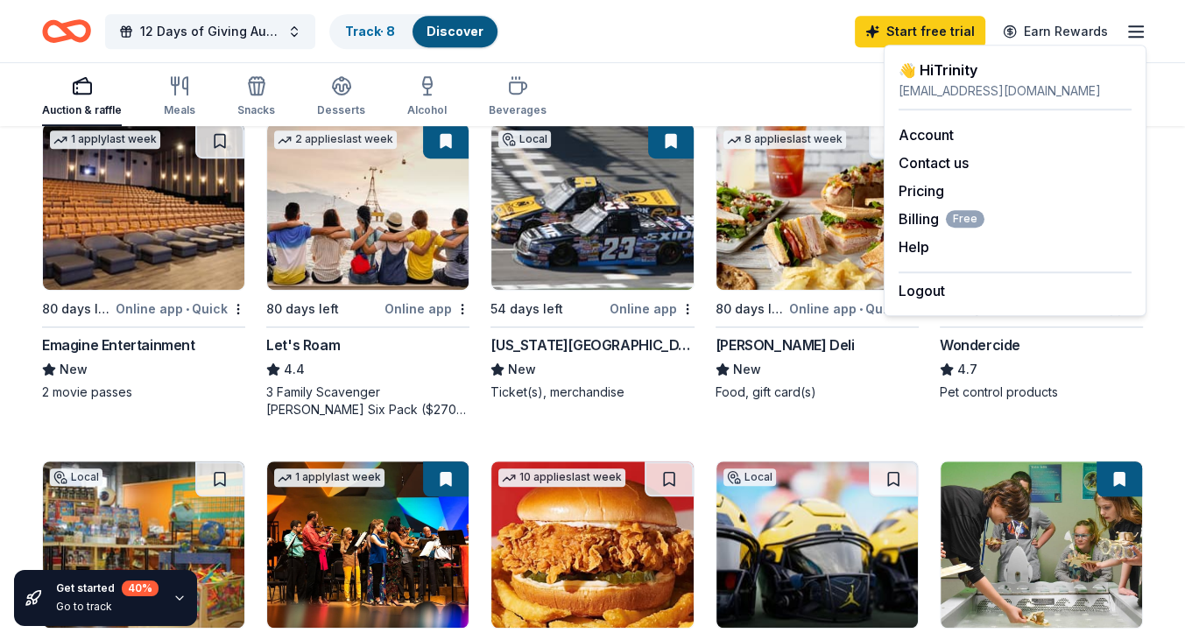
click at [794, 39] on div "12 Days of Giving Auction Track · 8 Discover Start free trial Earn Rewards" at bounding box center [592, 31] width 1101 height 41
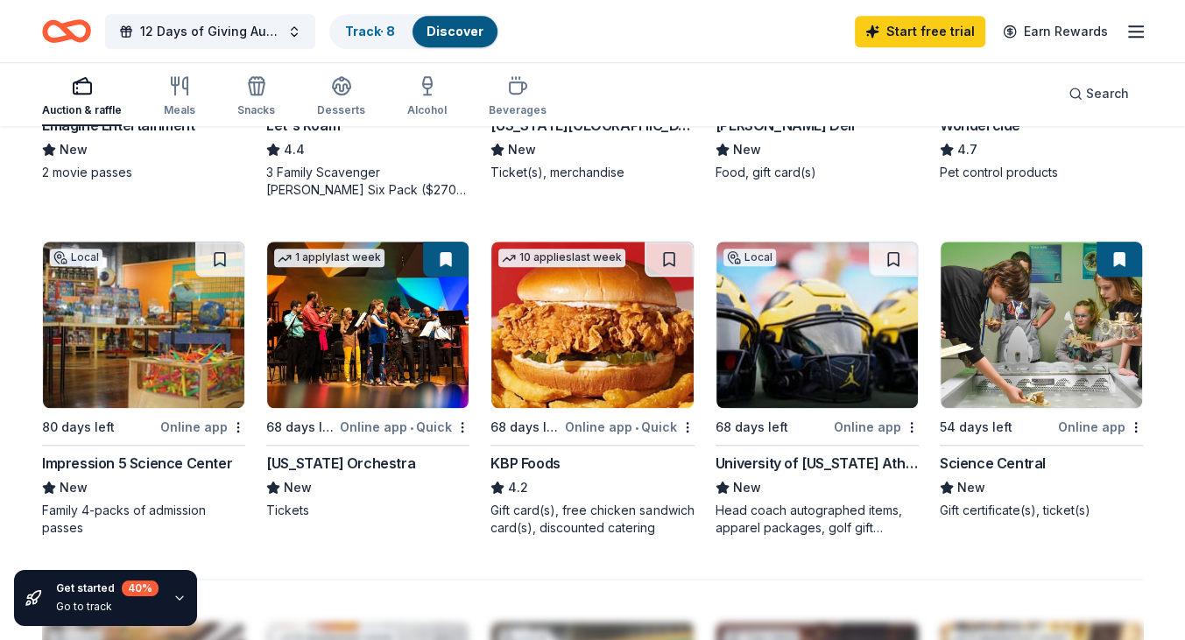
scroll to position [1138, 0]
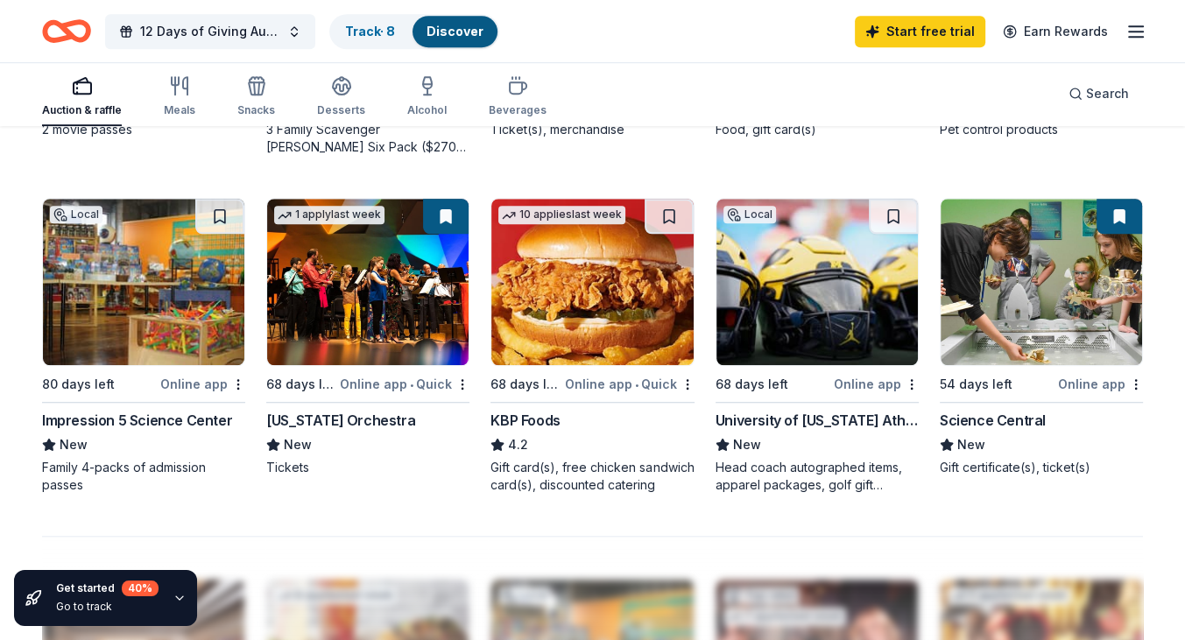
click at [154, 417] on div "Impression 5 Science Center" at bounding box center [137, 420] width 190 height 21
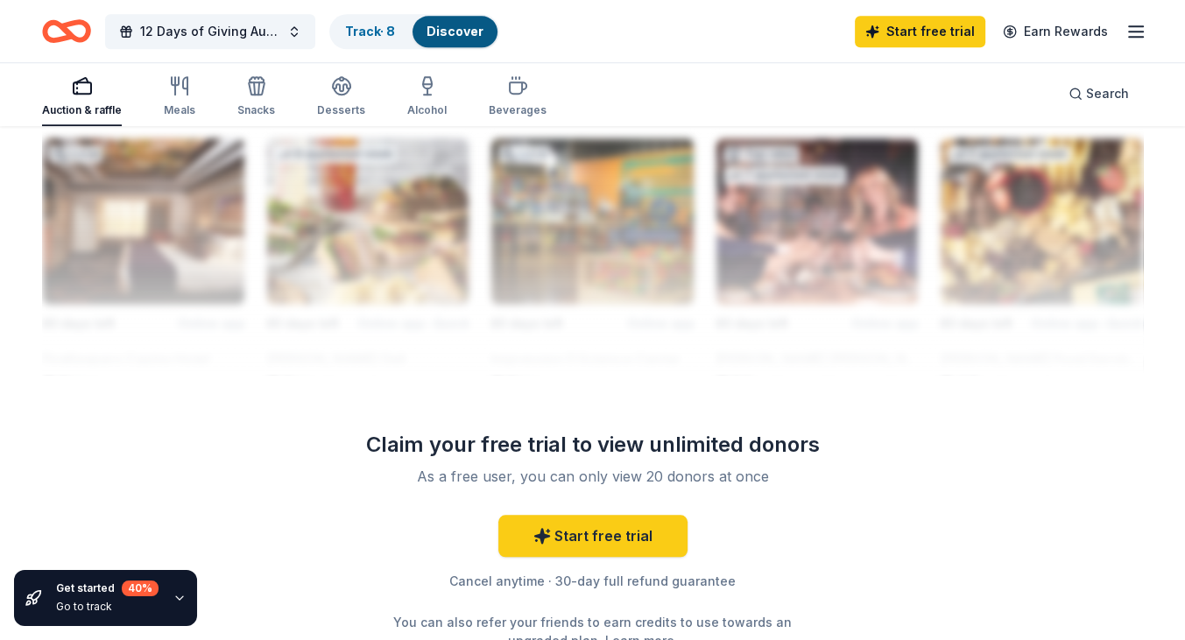
scroll to position [1664, 0]
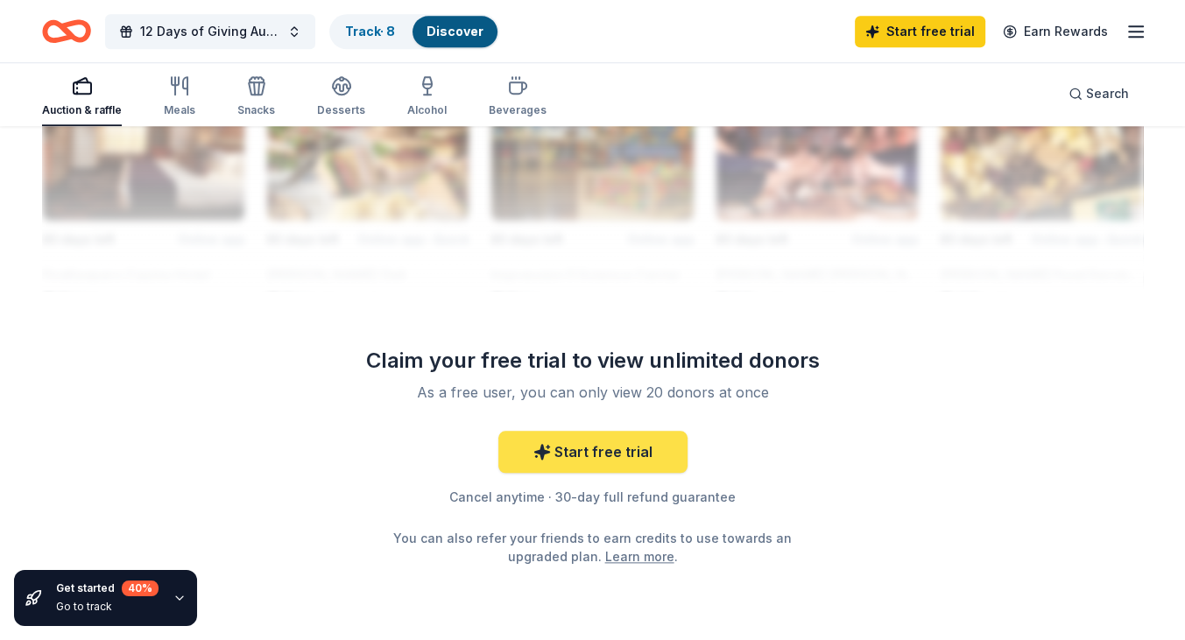
click at [562, 450] on link "Start free trial" at bounding box center [592, 452] width 189 height 42
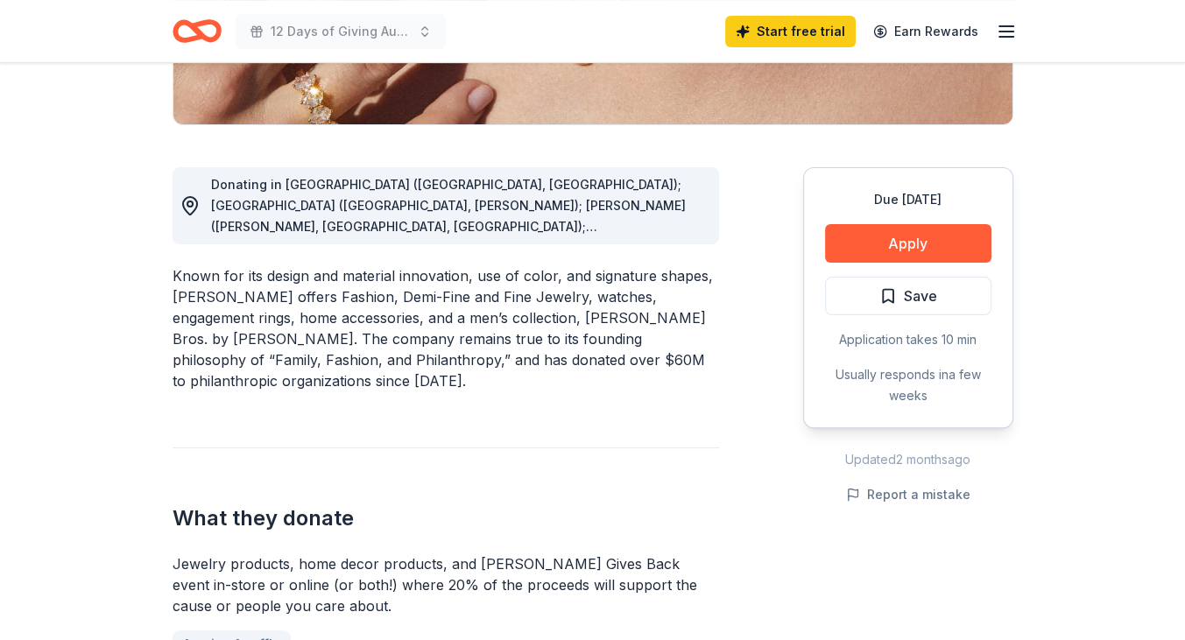
scroll to position [438, 0]
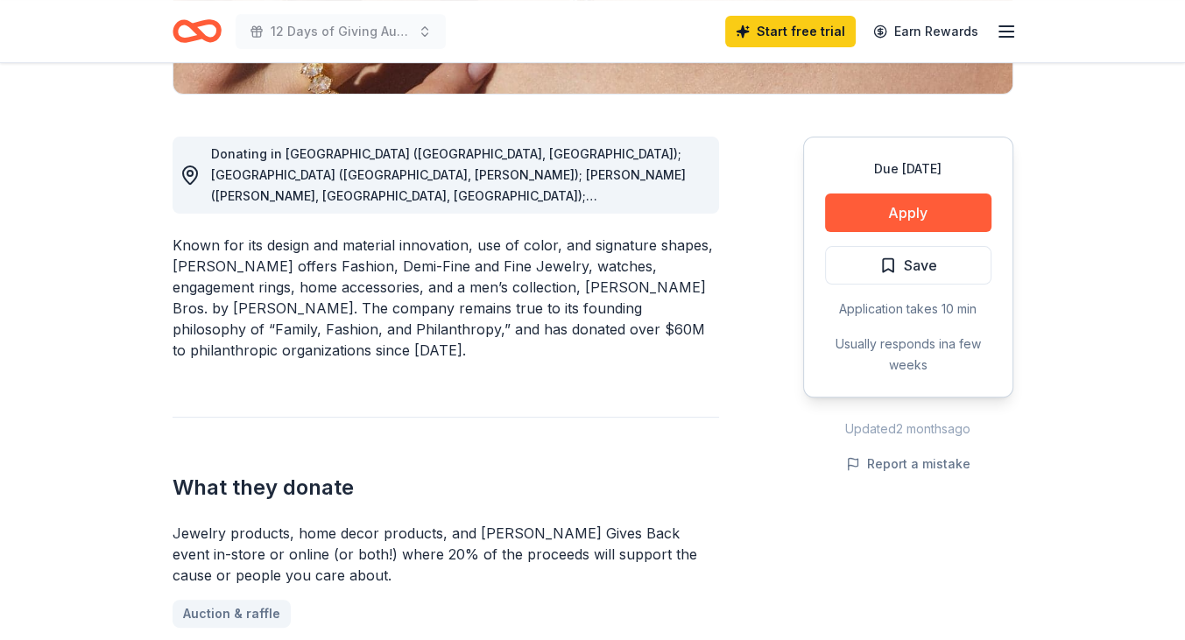
click at [678, 174] on div "Donating in [GEOGRAPHIC_DATA] ([GEOGRAPHIC_DATA], [GEOGRAPHIC_DATA]); [GEOGRAPH…" at bounding box center [458, 175] width 494 height 63
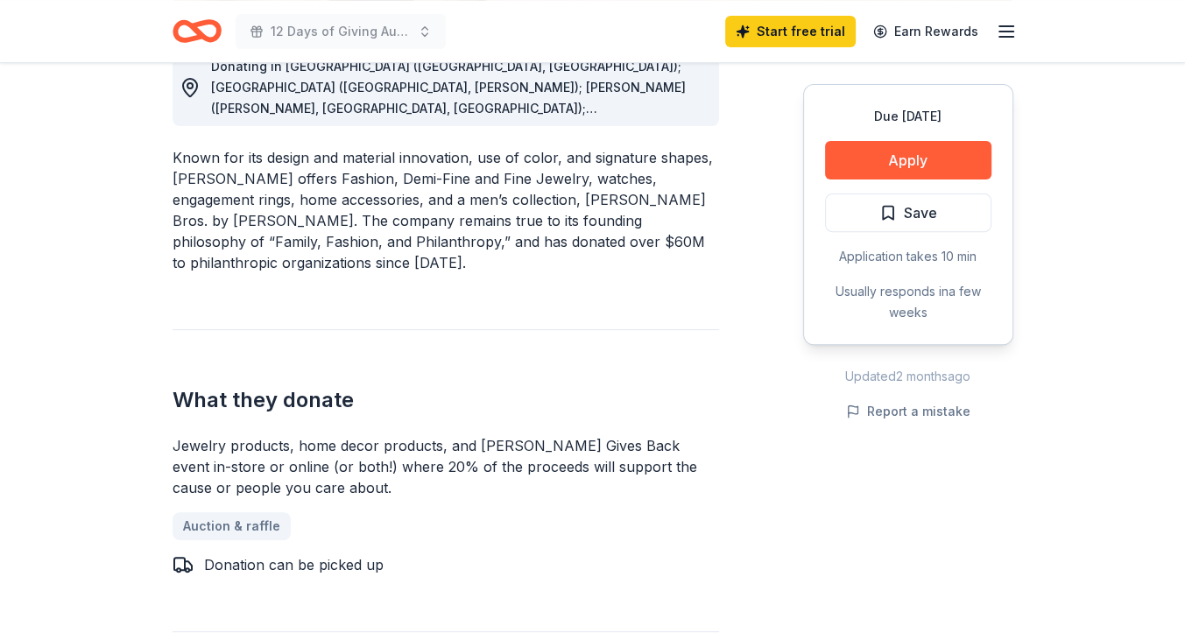
click at [189, 86] on icon at bounding box center [189, 87] width 21 height 21
click at [248, 108] on span "Donating in AL (Birmingham, Huntsville); AR (Little Rock, Rogers); AZ (Chandler…" at bounding box center [448, 287] width 475 height 456
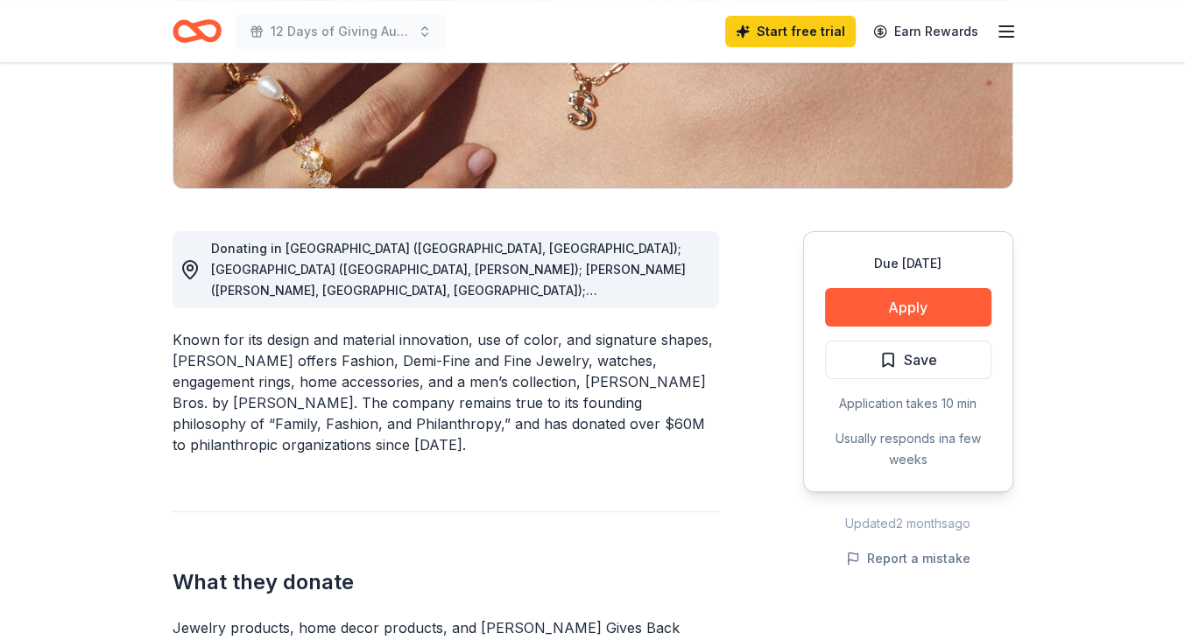
scroll to position [263, 0]
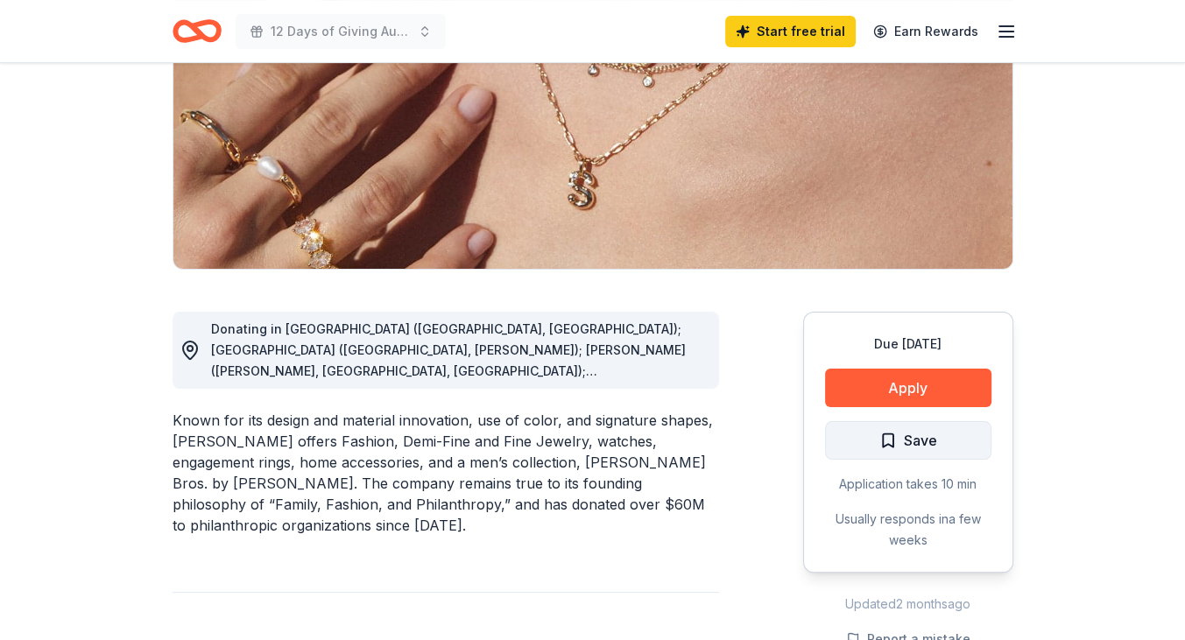
click at [952, 442] on button "Save" at bounding box center [908, 440] width 166 height 39
click at [1002, 21] on icon "button" at bounding box center [1006, 31] width 21 height 21
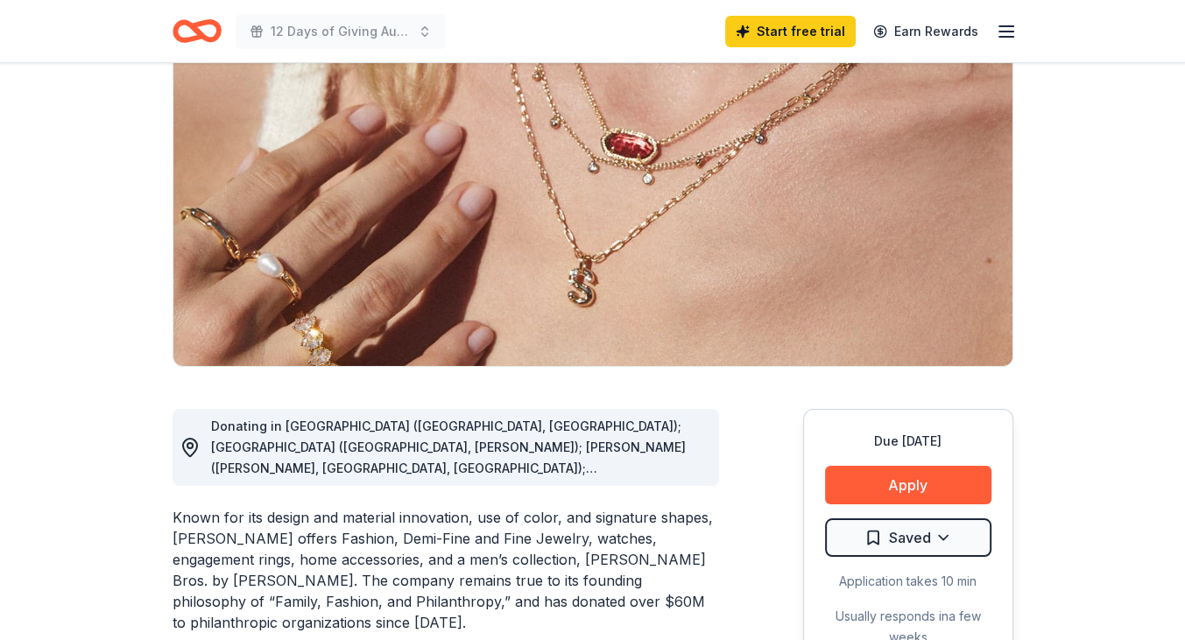
scroll to position [0, 0]
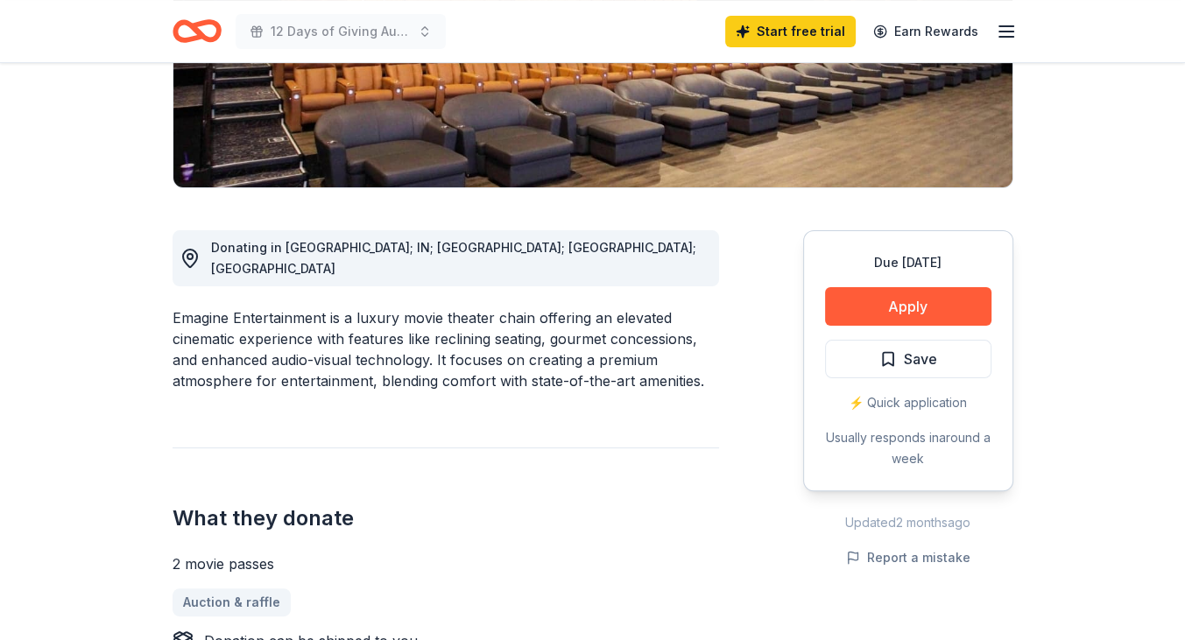
scroll to position [350, 0]
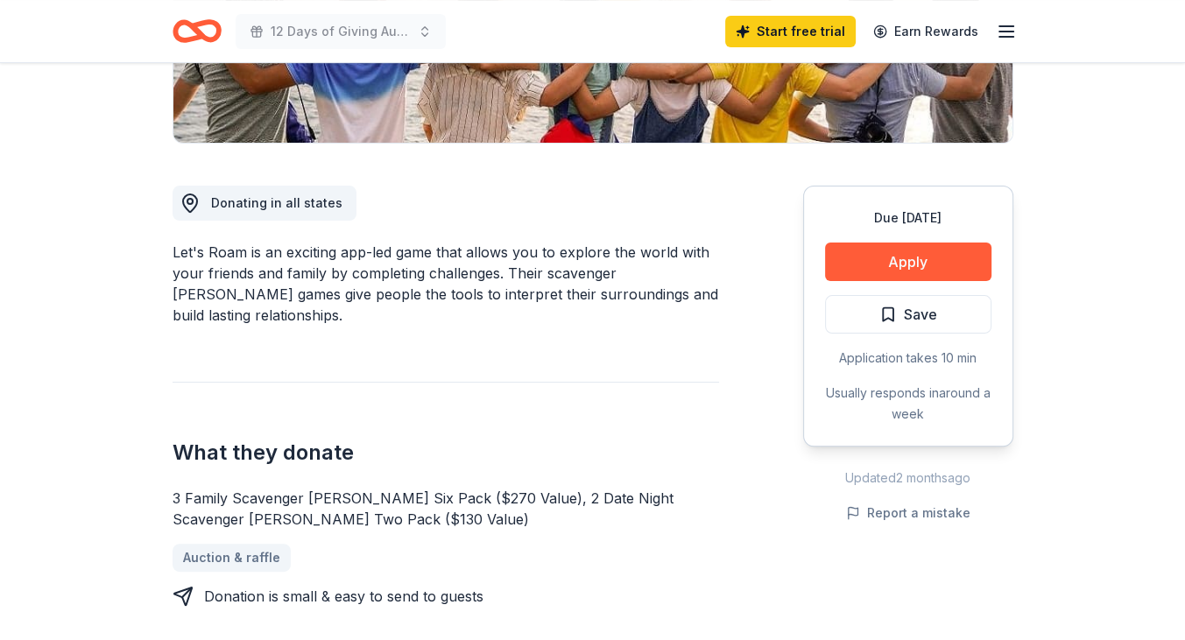
scroll to position [438, 0]
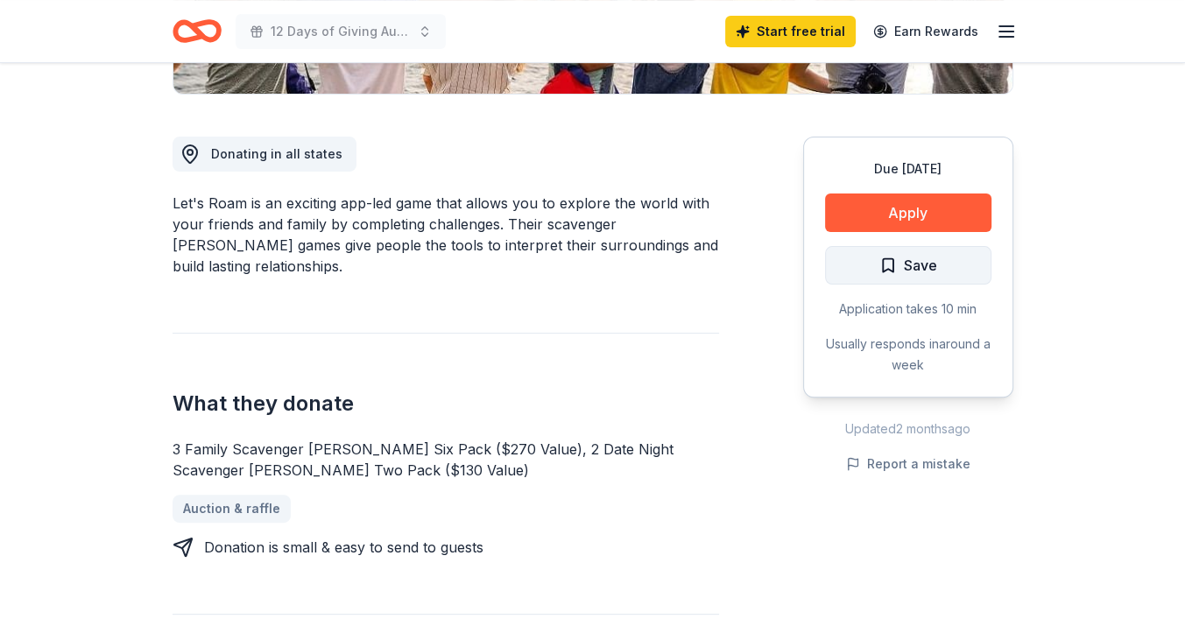
click at [910, 270] on span "Save" at bounding box center [920, 265] width 33 height 23
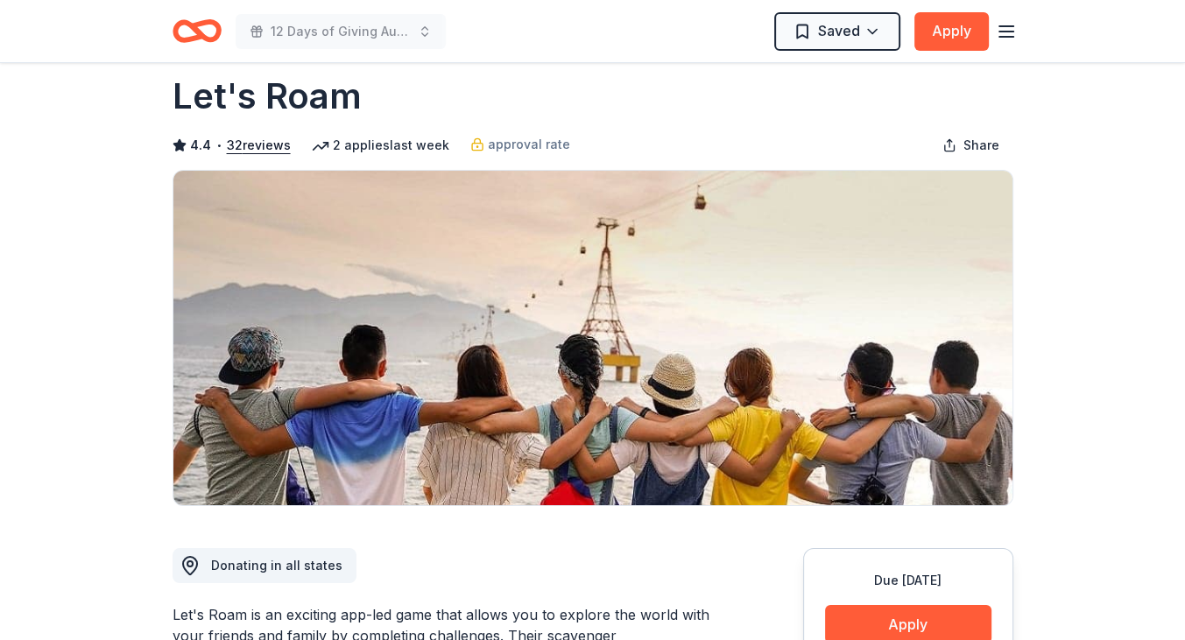
scroll to position [0, 0]
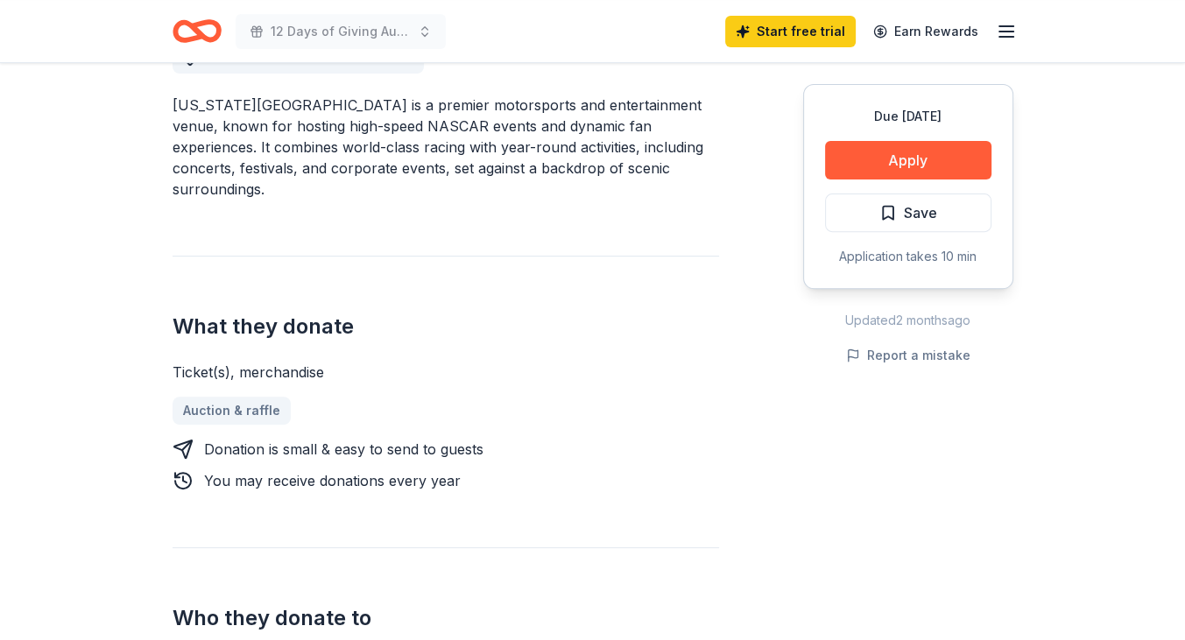
scroll to position [525, 0]
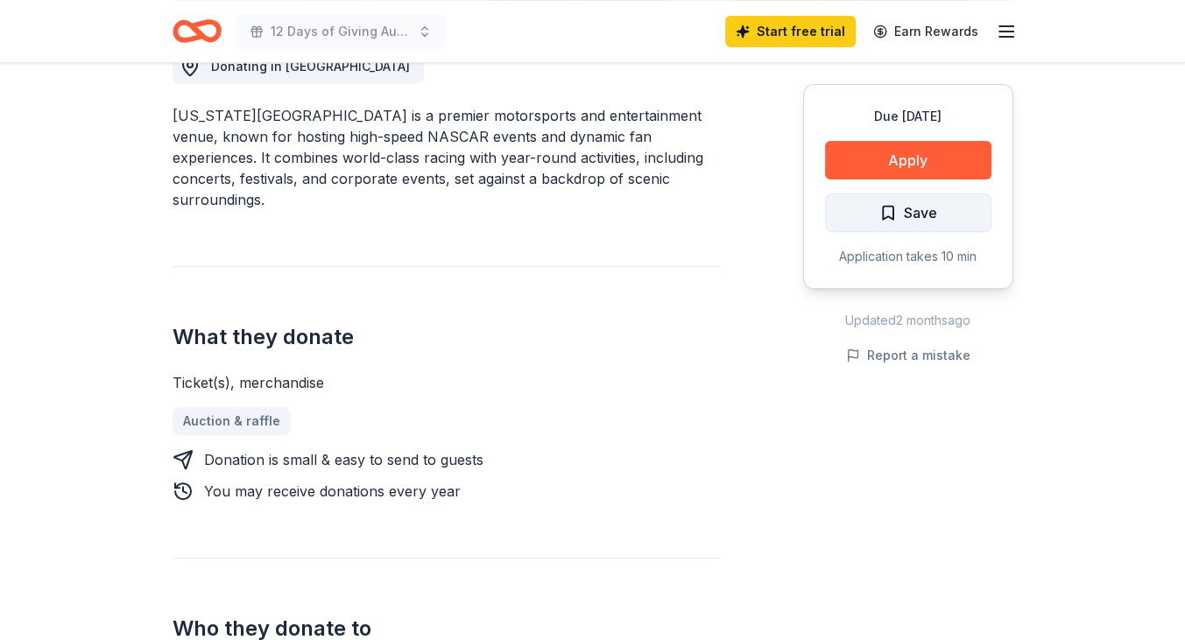
click at [948, 208] on button "Save" at bounding box center [908, 212] width 166 height 39
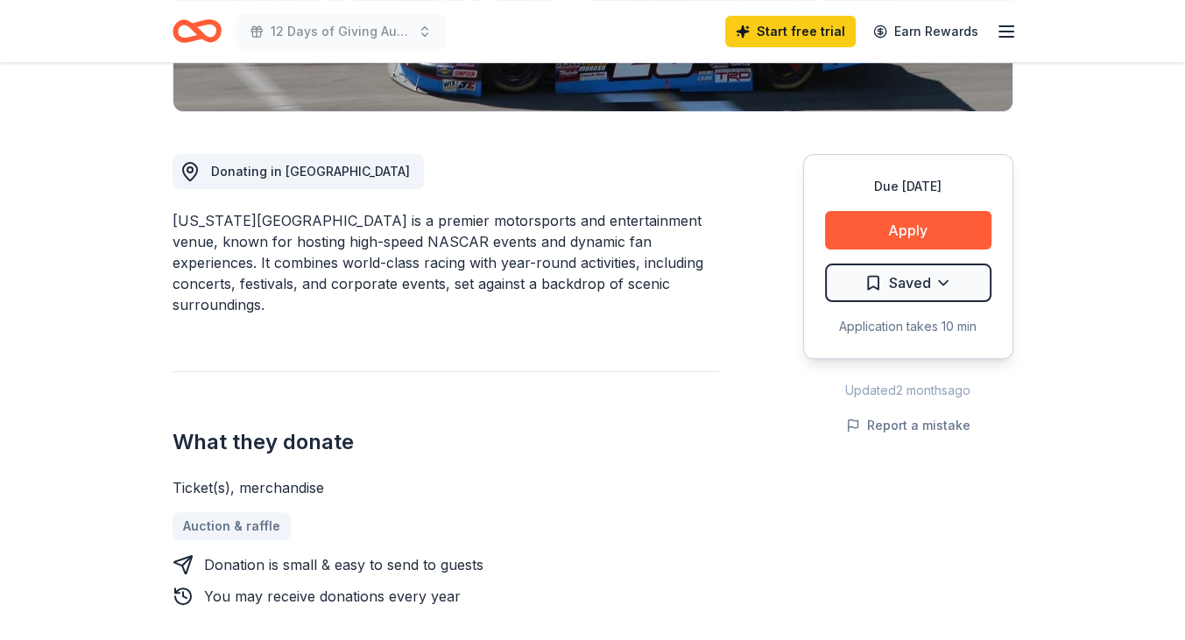
scroll to position [0, 0]
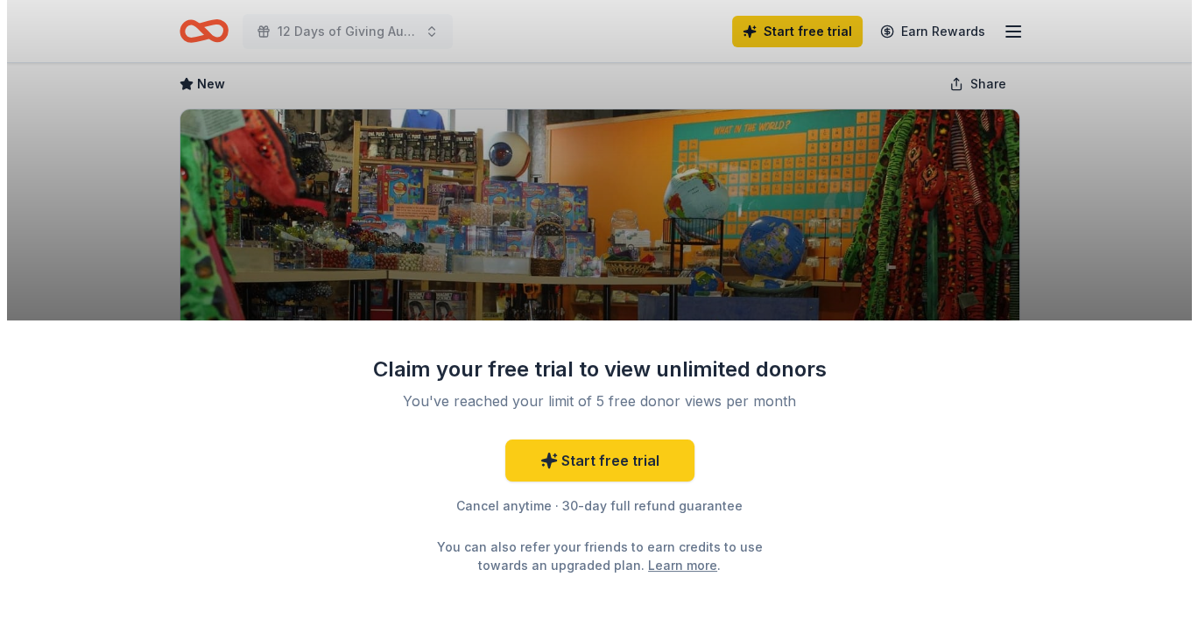
scroll to position [175, 0]
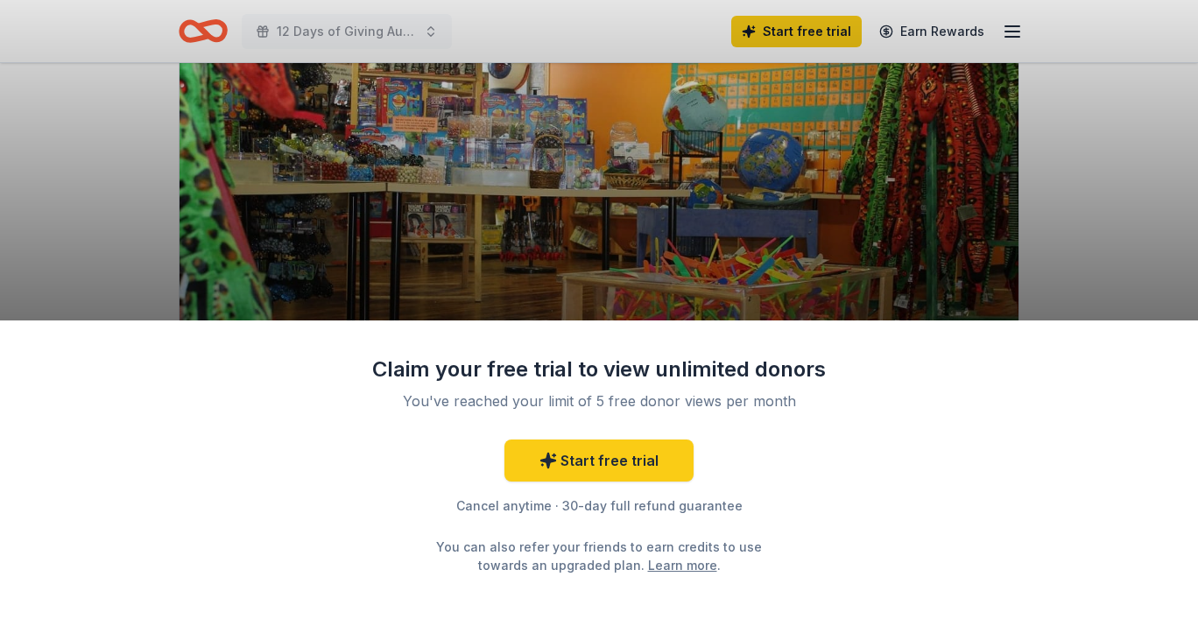
click at [931, 176] on div "Claim your free trial to view unlimited donors You've reached your limit of 5 f…" at bounding box center [599, 320] width 1198 height 640
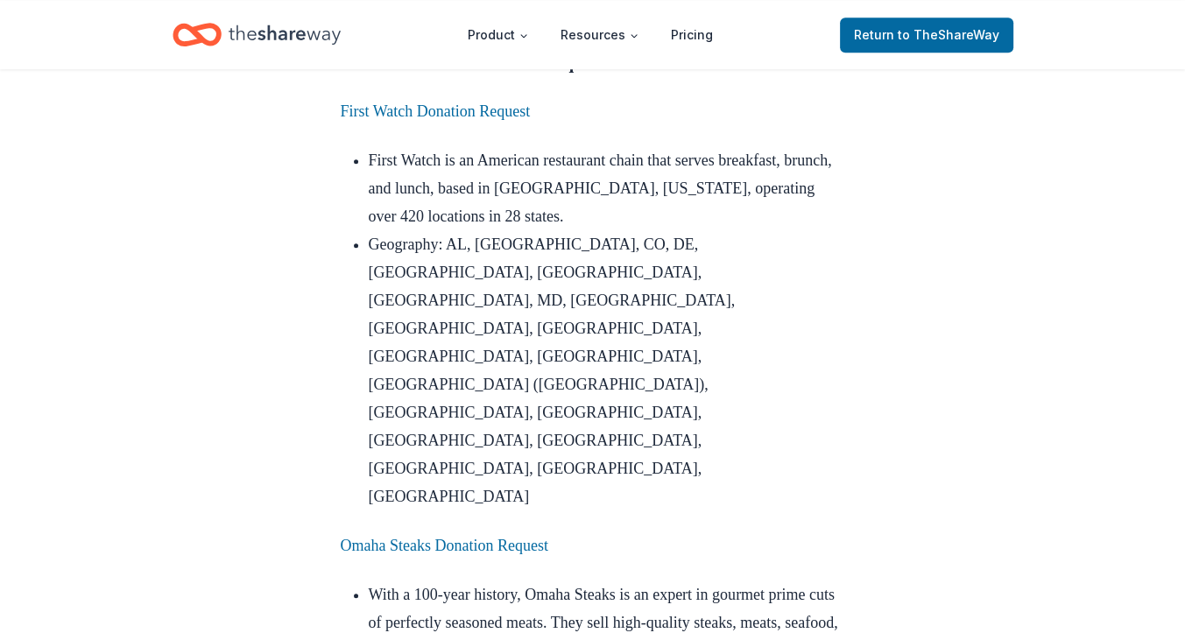
scroll to position [1664, 0]
